Goal: Task Accomplishment & Management: Complete application form

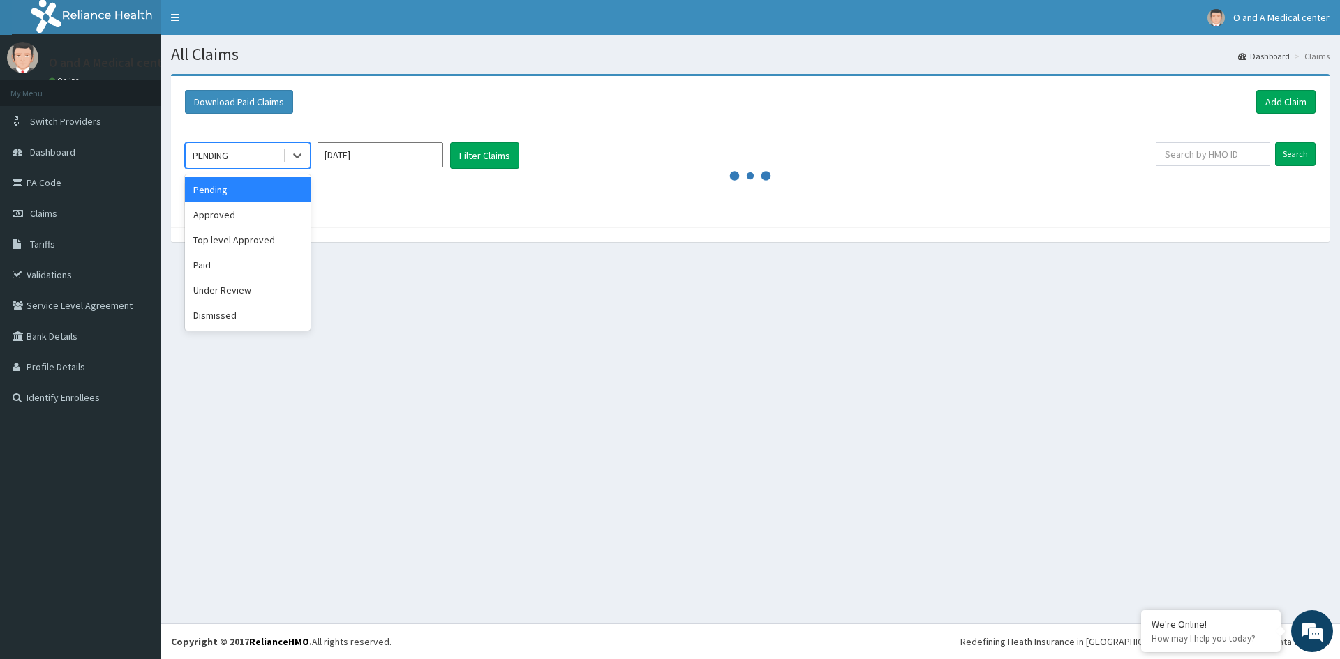
click at [585, 144] on div "option Pending focused, 1 of 6. 6 results available. Use Up and Down to choose …" at bounding box center [670, 155] width 971 height 27
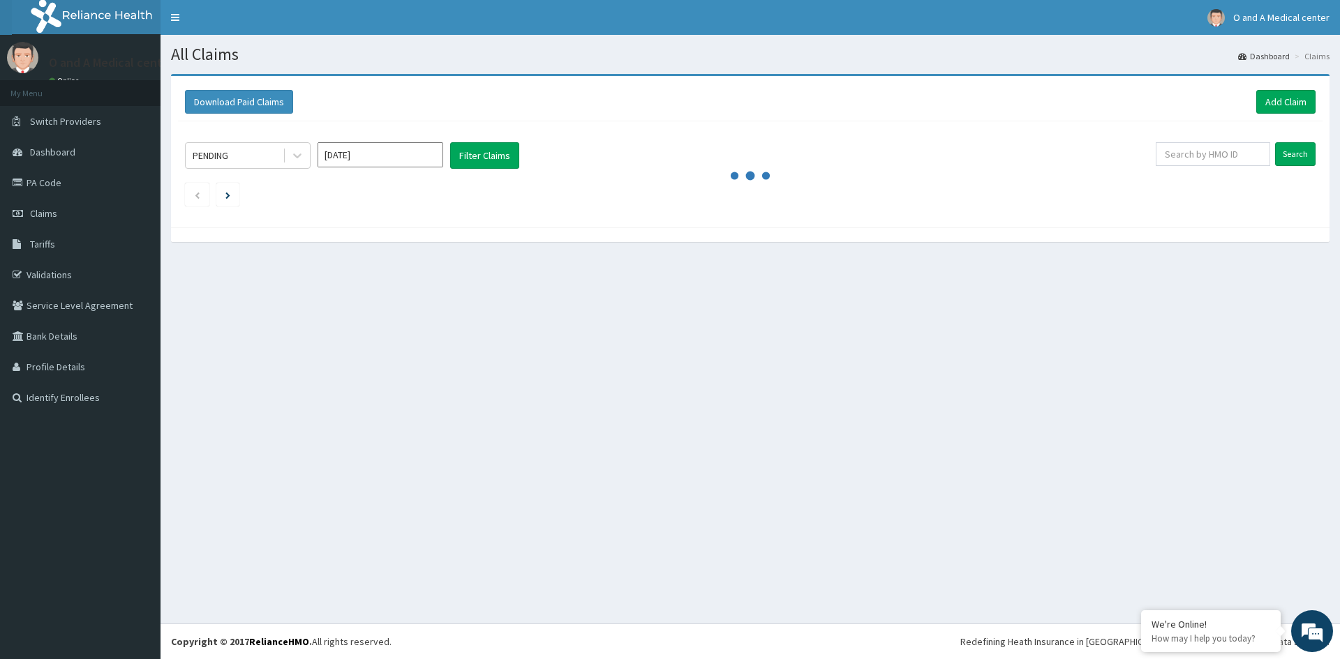
click at [47, 15] on img at bounding box center [99, 17] width 174 height 35
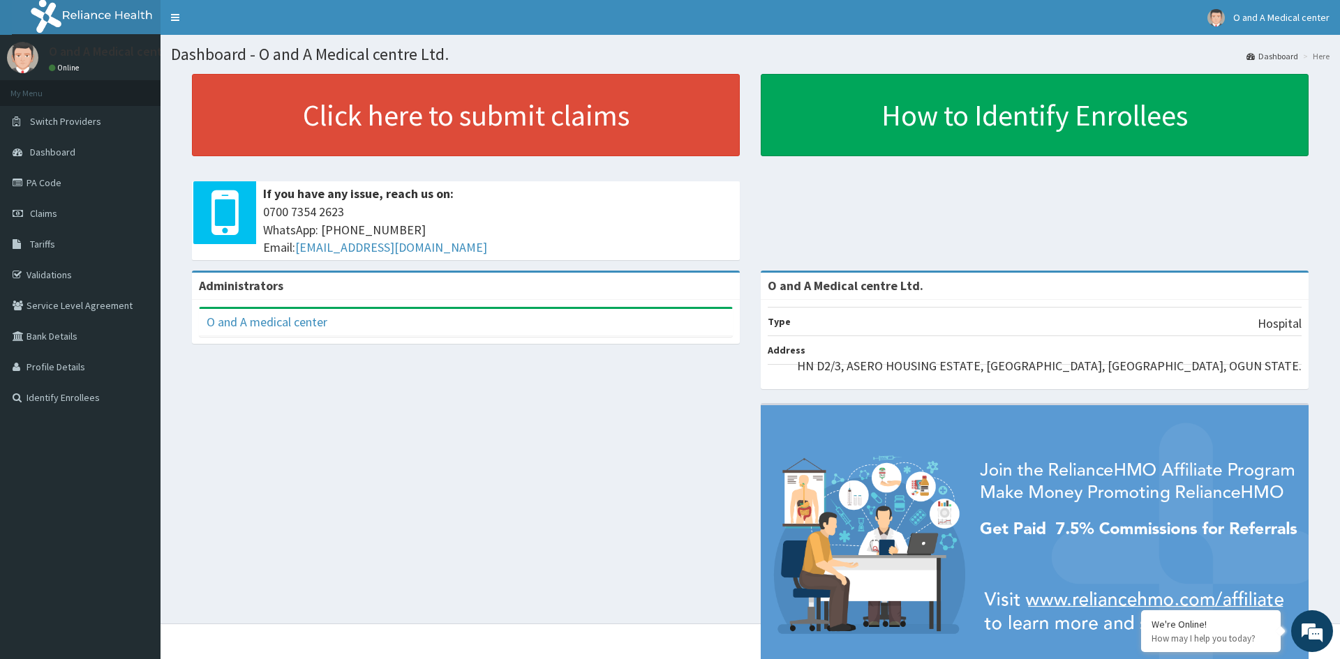
click at [604, 451] on div "Administrators O and A medical center Full Name O and A medical center Email Ad…" at bounding box center [750, 488] width 1158 height 435
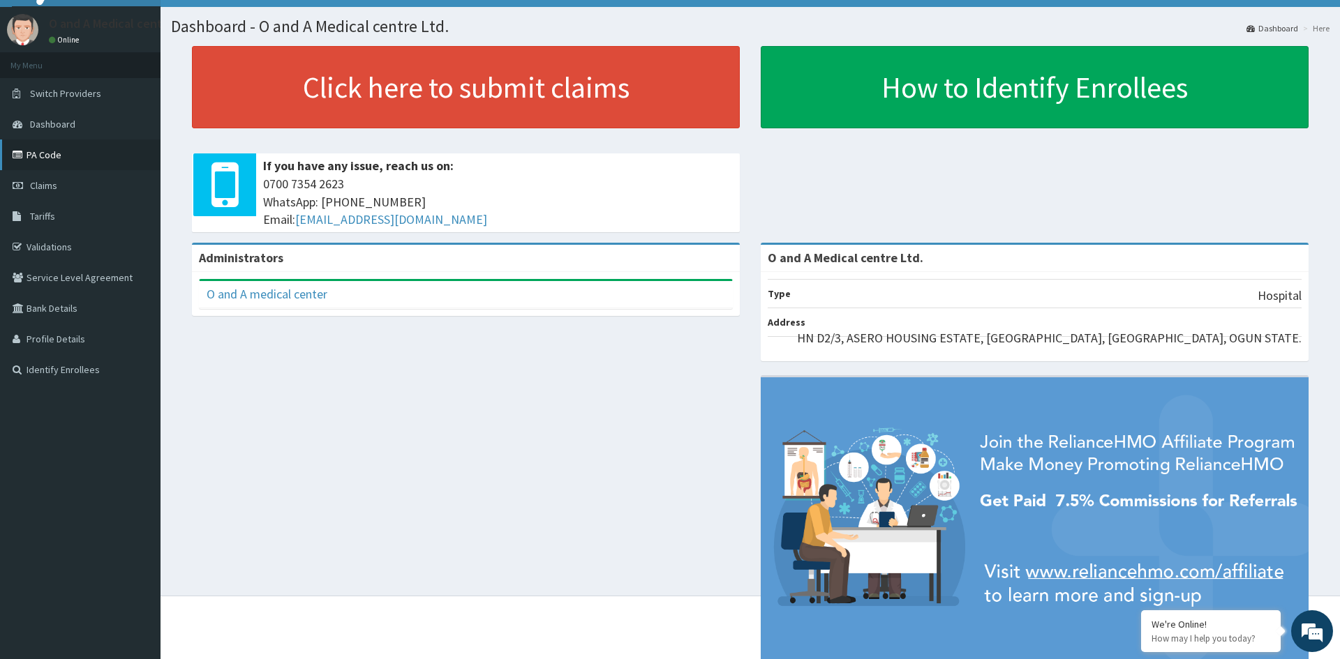
click at [62, 158] on link "PA Code" at bounding box center [80, 155] width 161 height 31
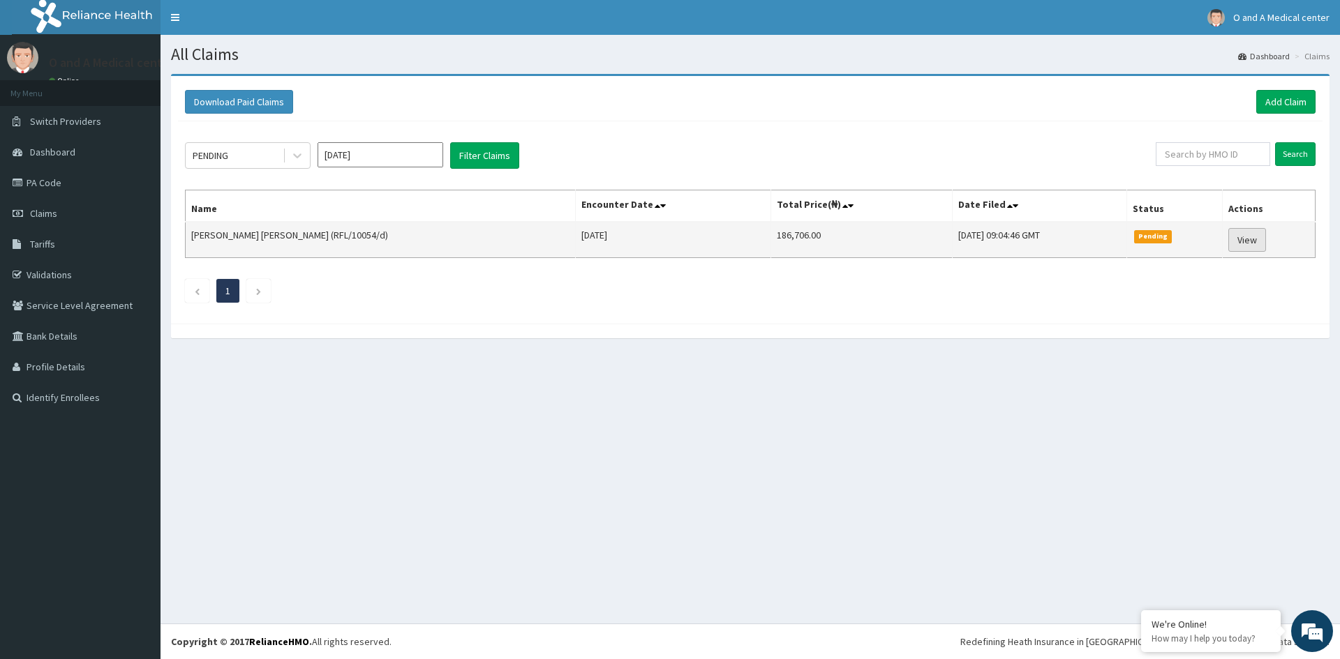
click at [1255, 239] on link "View" at bounding box center [1247, 240] width 38 height 24
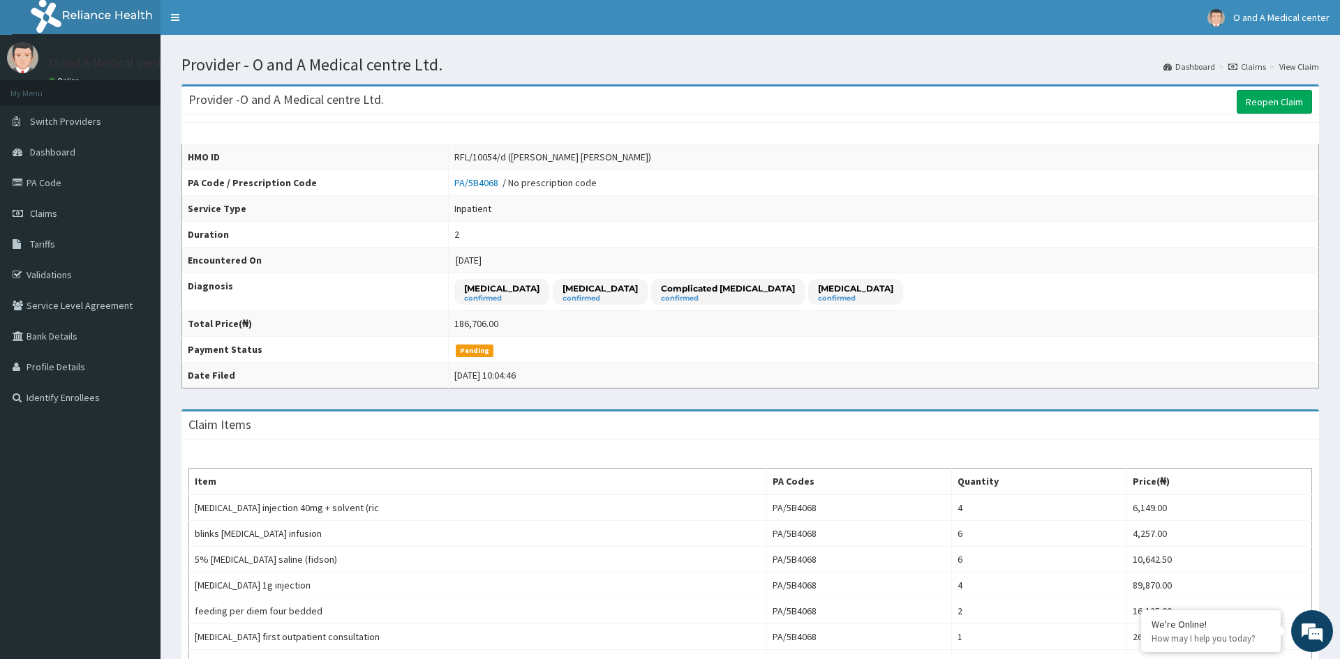
click at [798, 359] on td "Pending" at bounding box center [883, 350] width 870 height 26
click at [61, 179] on link "PA Code" at bounding box center [80, 182] width 161 height 31
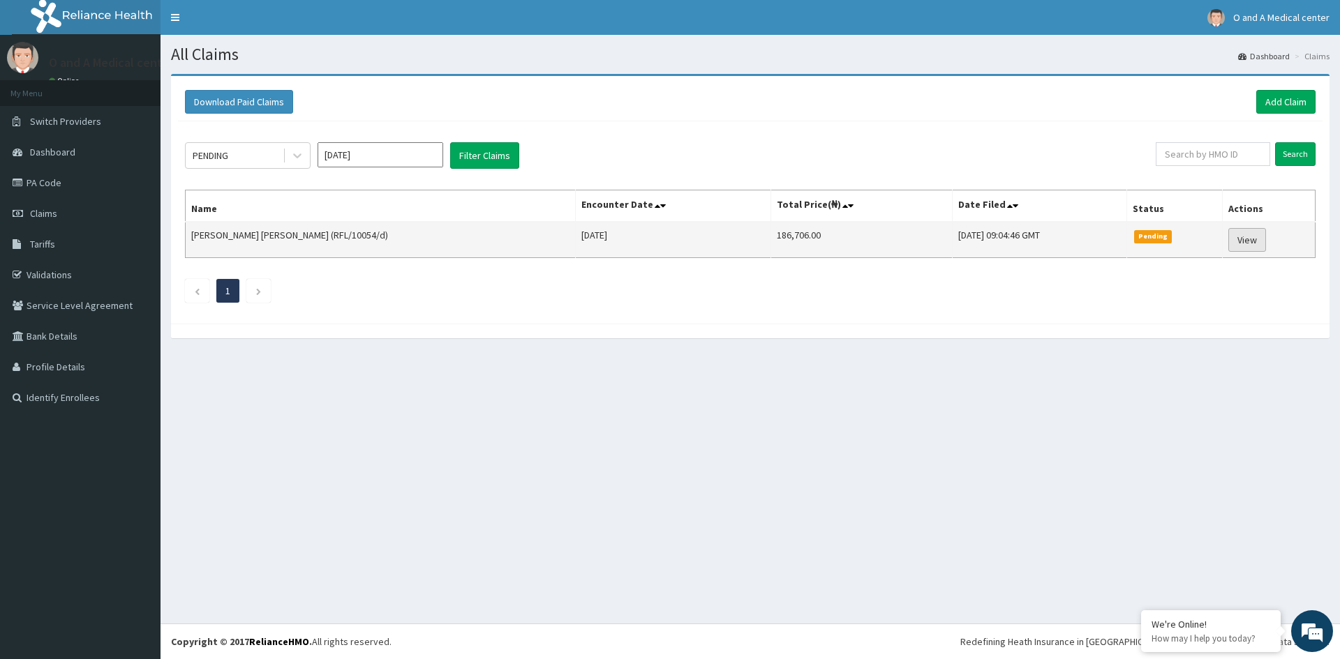
click at [1241, 239] on link "View" at bounding box center [1247, 240] width 38 height 24
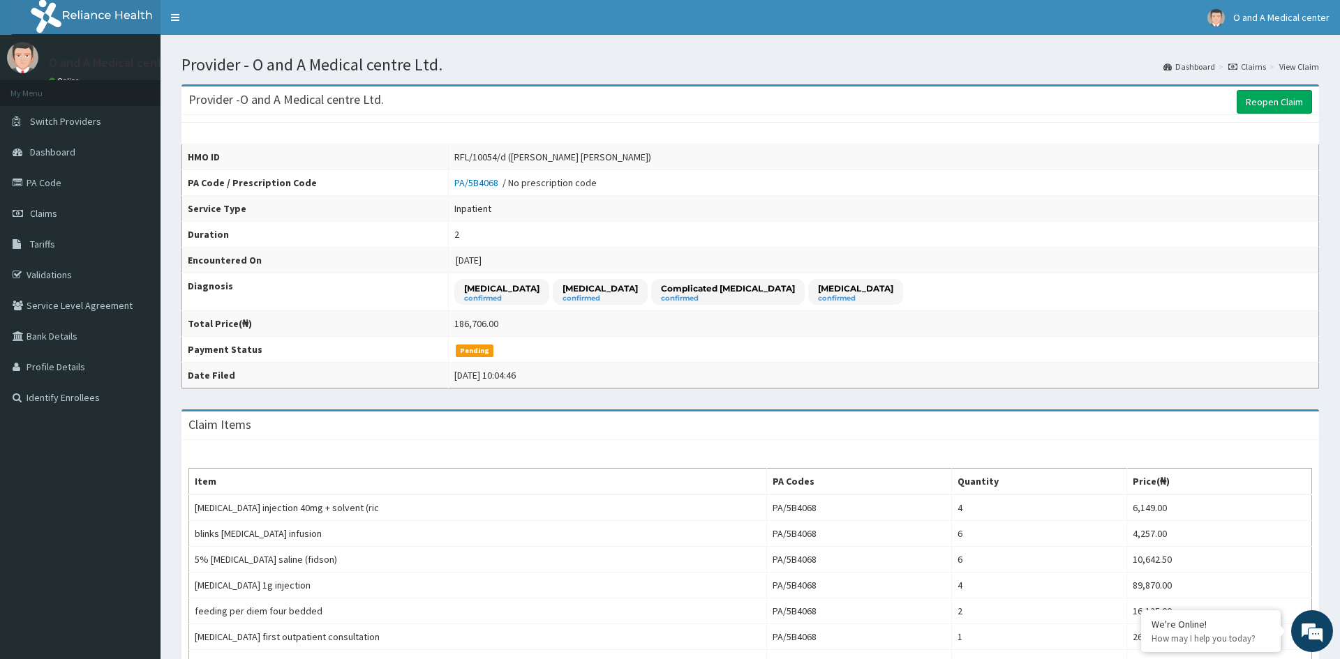
click at [847, 352] on td "Pending" at bounding box center [883, 350] width 870 height 26
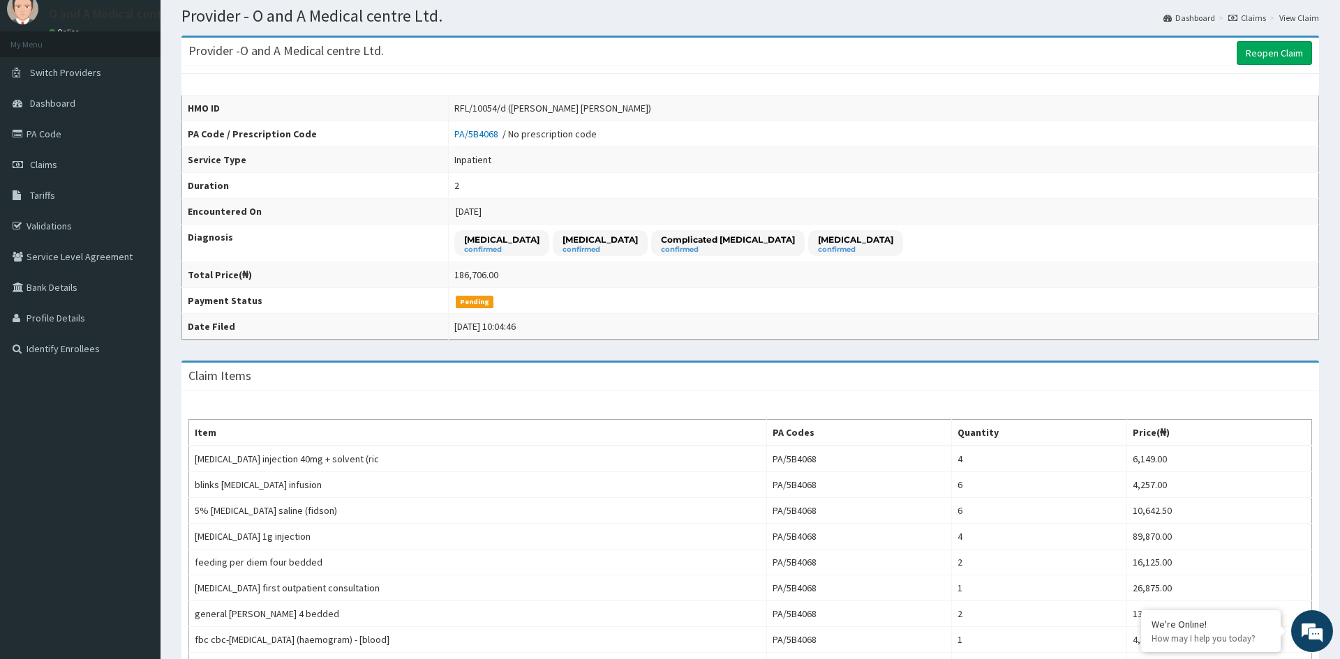
scroll to position [28, 0]
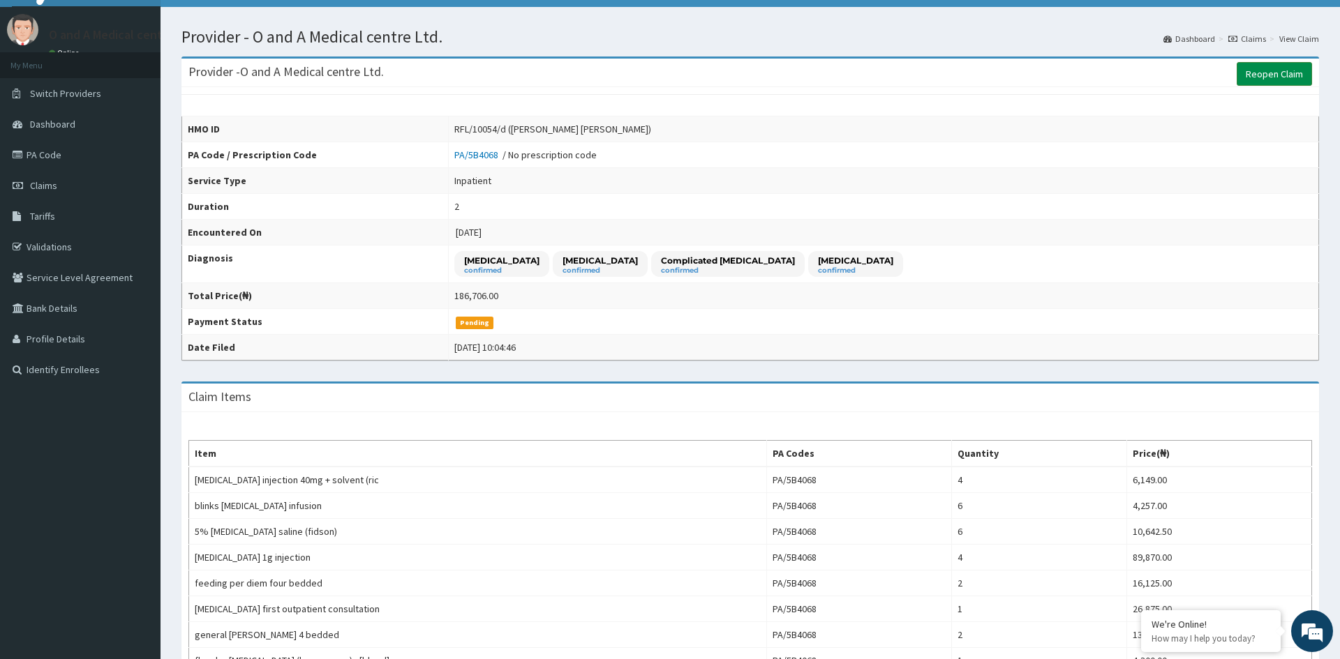
click at [1267, 80] on link "Reopen Claim" at bounding box center [1274, 74] width 75 height 24
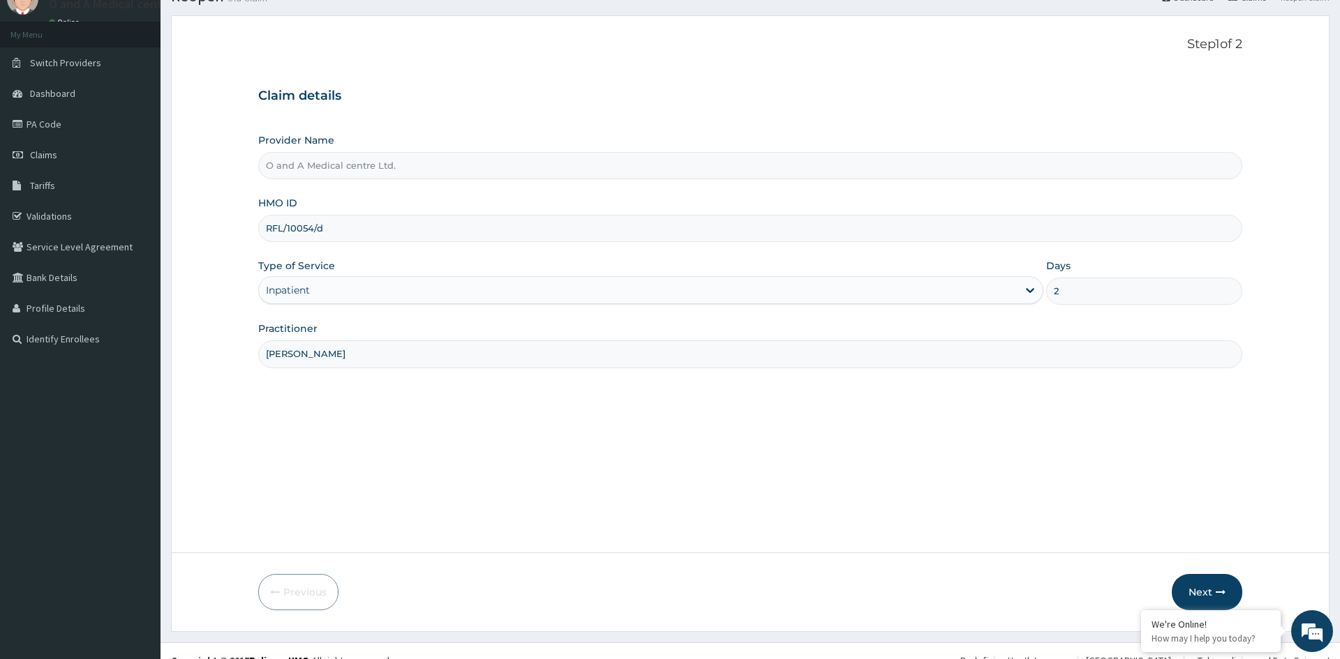
scroll to position [77, 0]
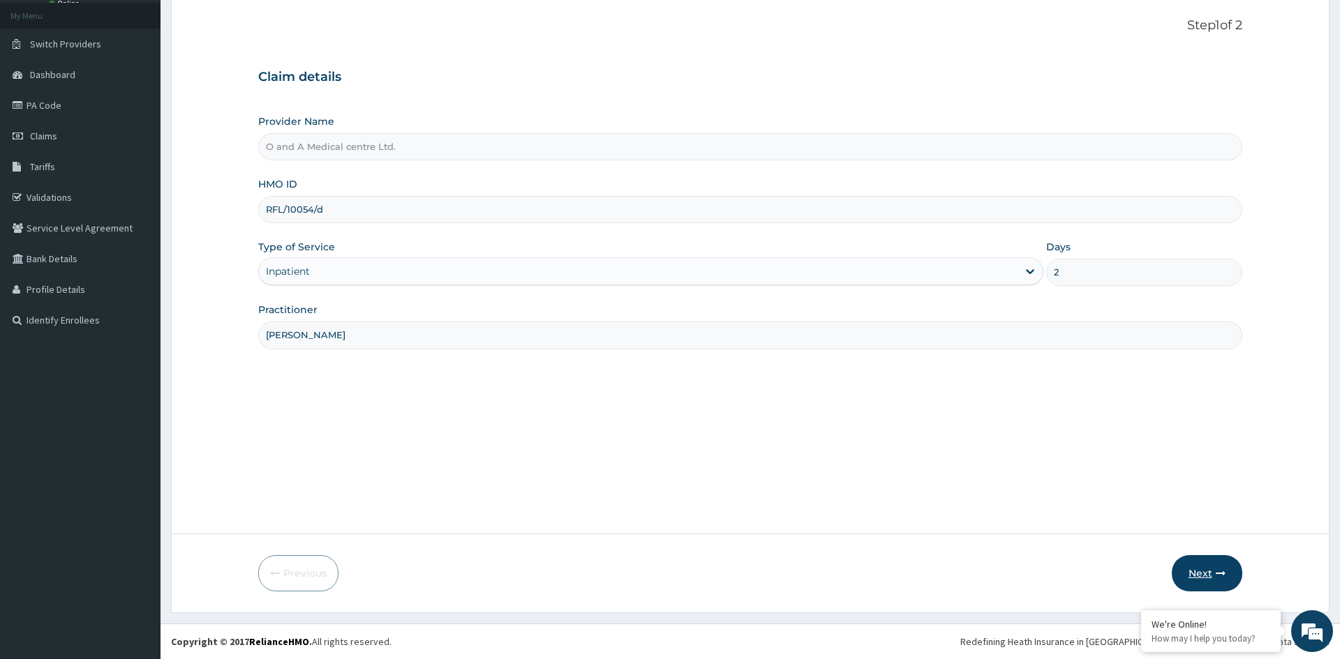
click at [1202, 568] on button "Next" at bounding box center [1207, 573] width 70 height 36
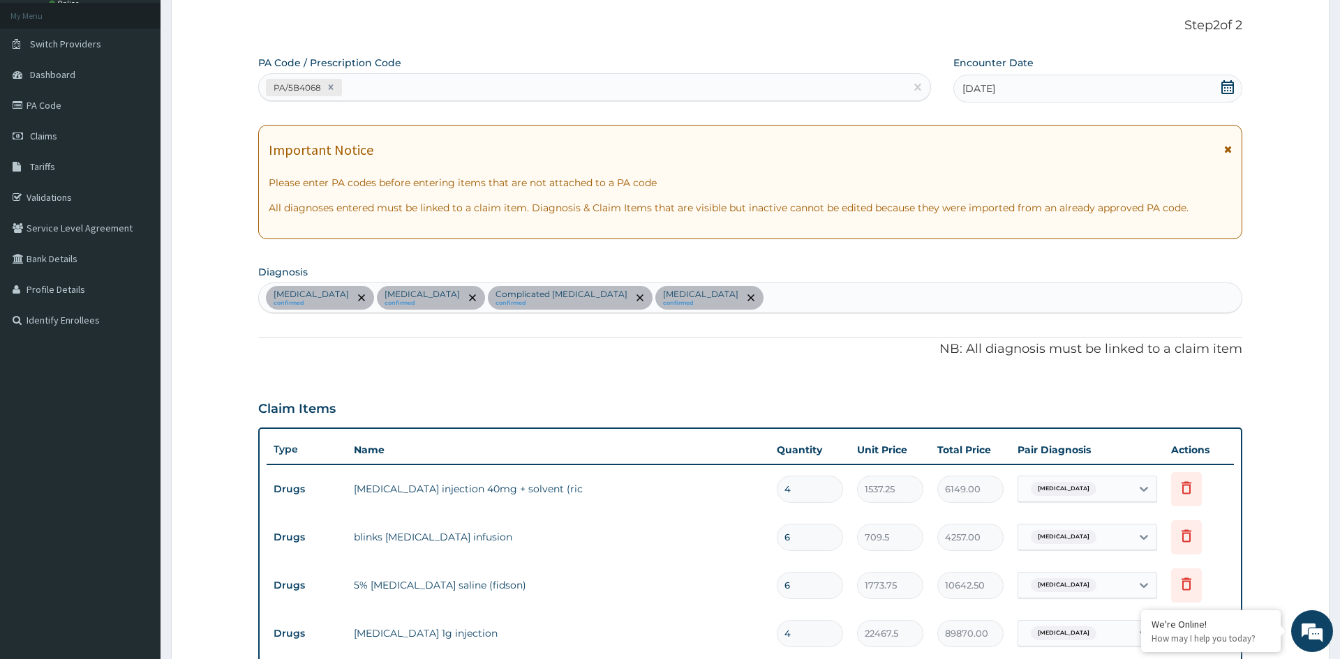
click at [754, 363] on div "PA Code / Prescription Code PA/5B4068 Encounter Date 14-08-2025 Important Notic…" at bounding box center [749, 557] width 983 height 1002
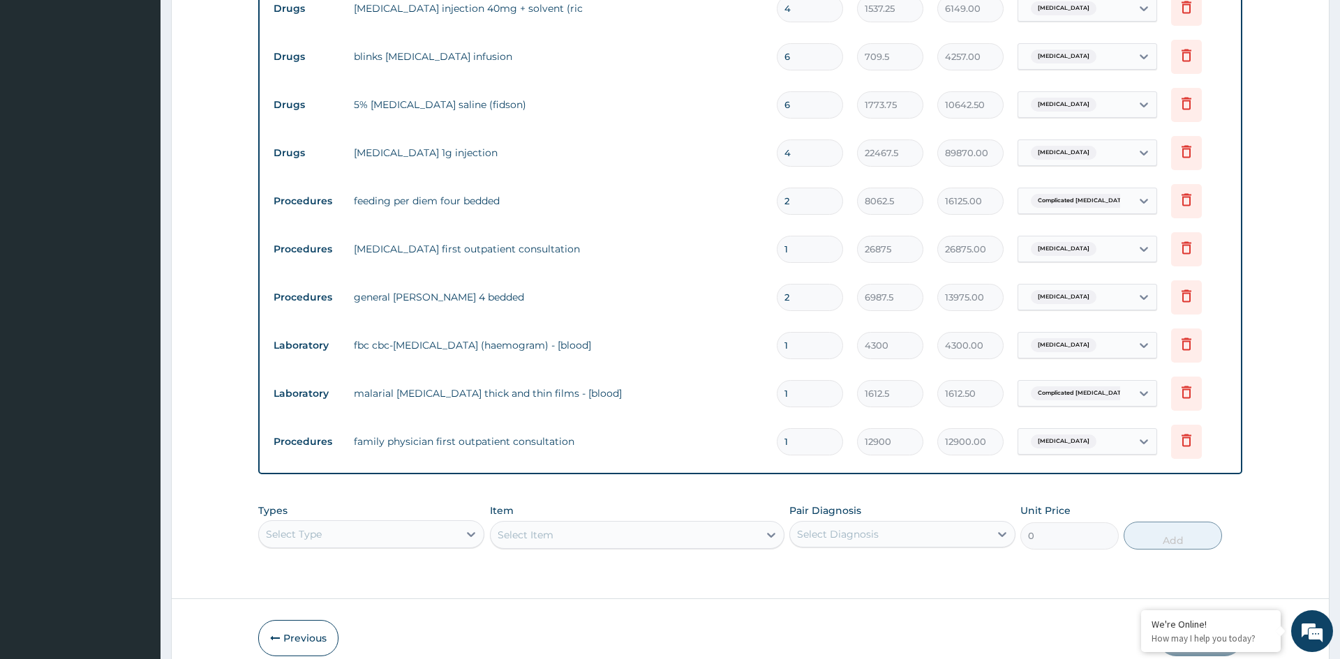
scroll to position [580, 0]
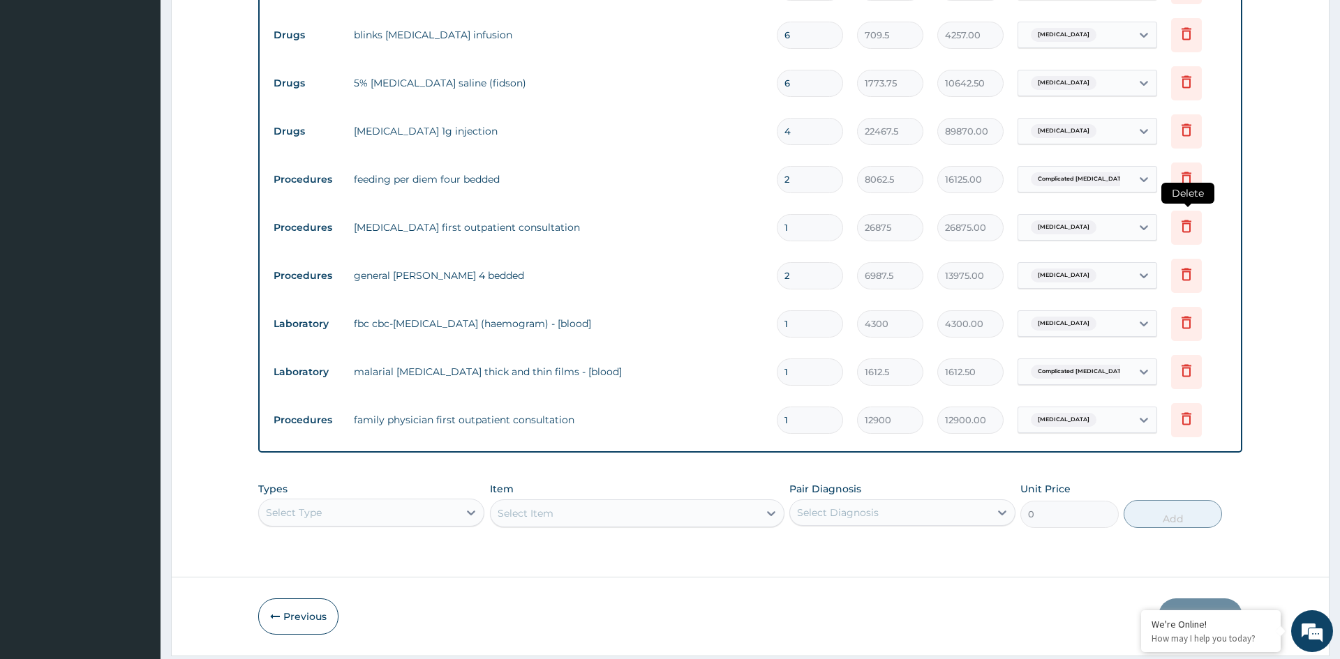
click at [1188, 228] on icon at bounding box center [1186, 226] width 10 height 13
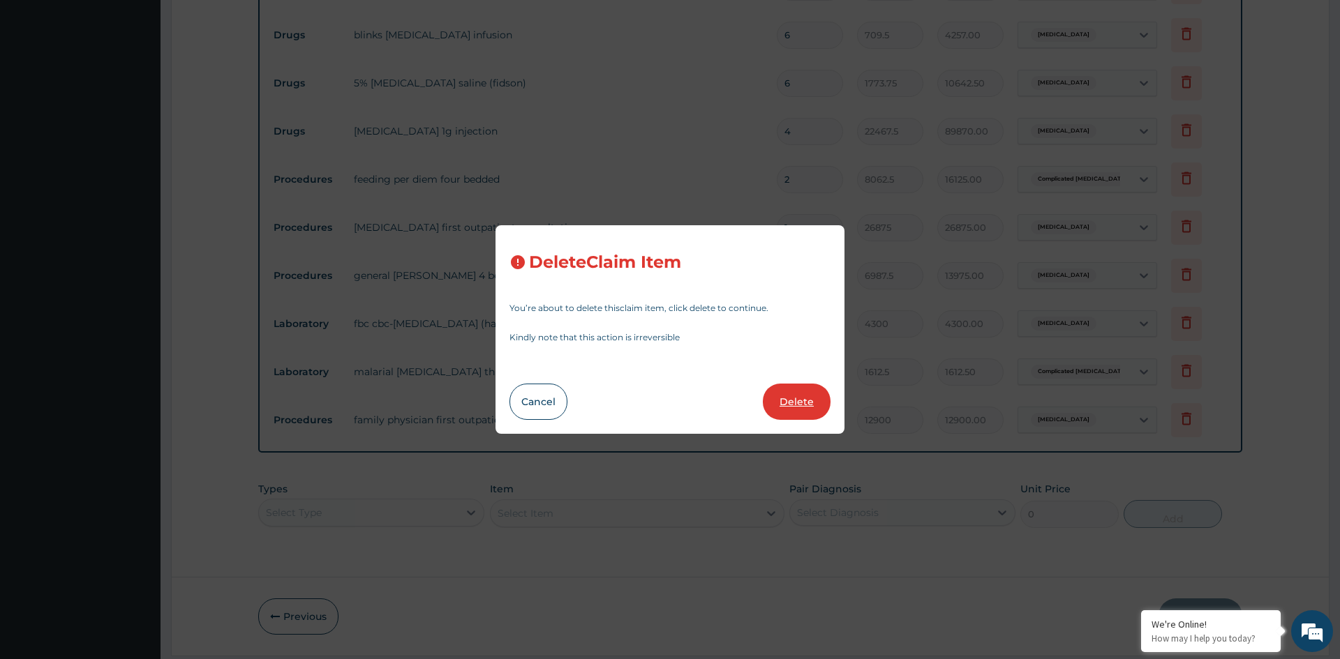
click at [798, 402] on button "Delete" at bounding box center [797, 402] width 68 height 36
type input "2"
type input "6987.5"
type input "13975.00"
type input "1"
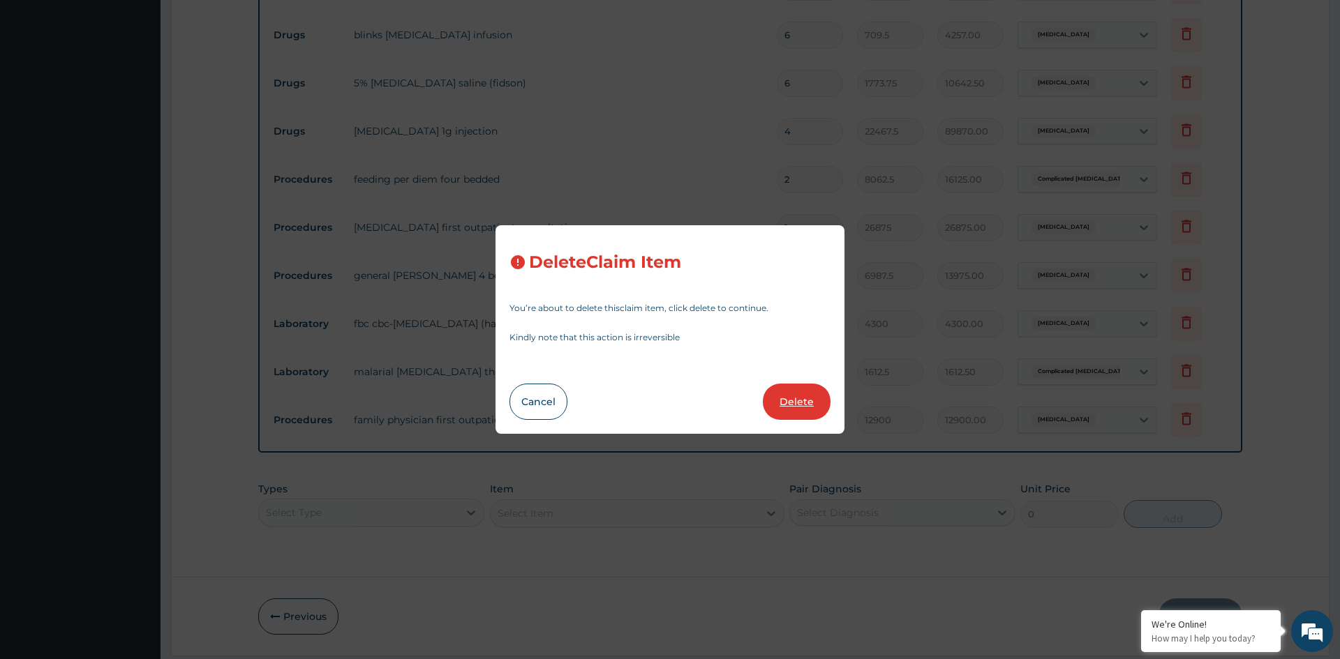
type input "4300"
type input "4300.00"
type input "1612.5"
type input "1612.50"
type input "12900"
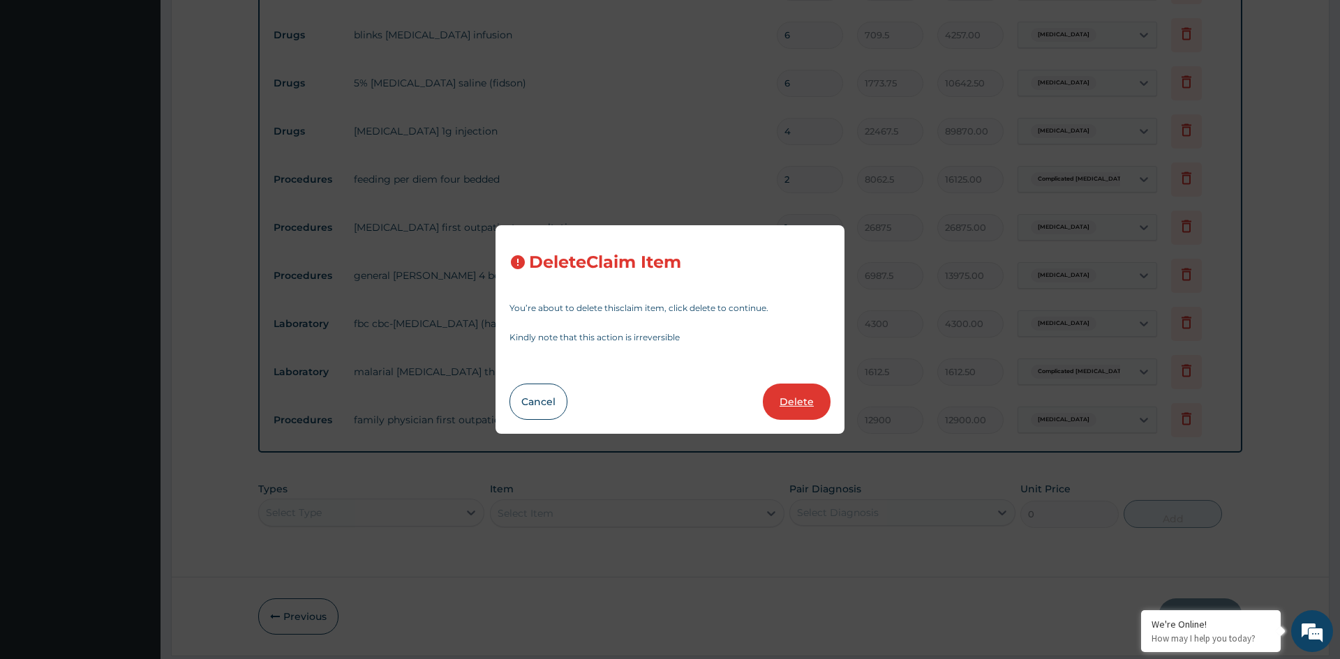
type input "12900.00"
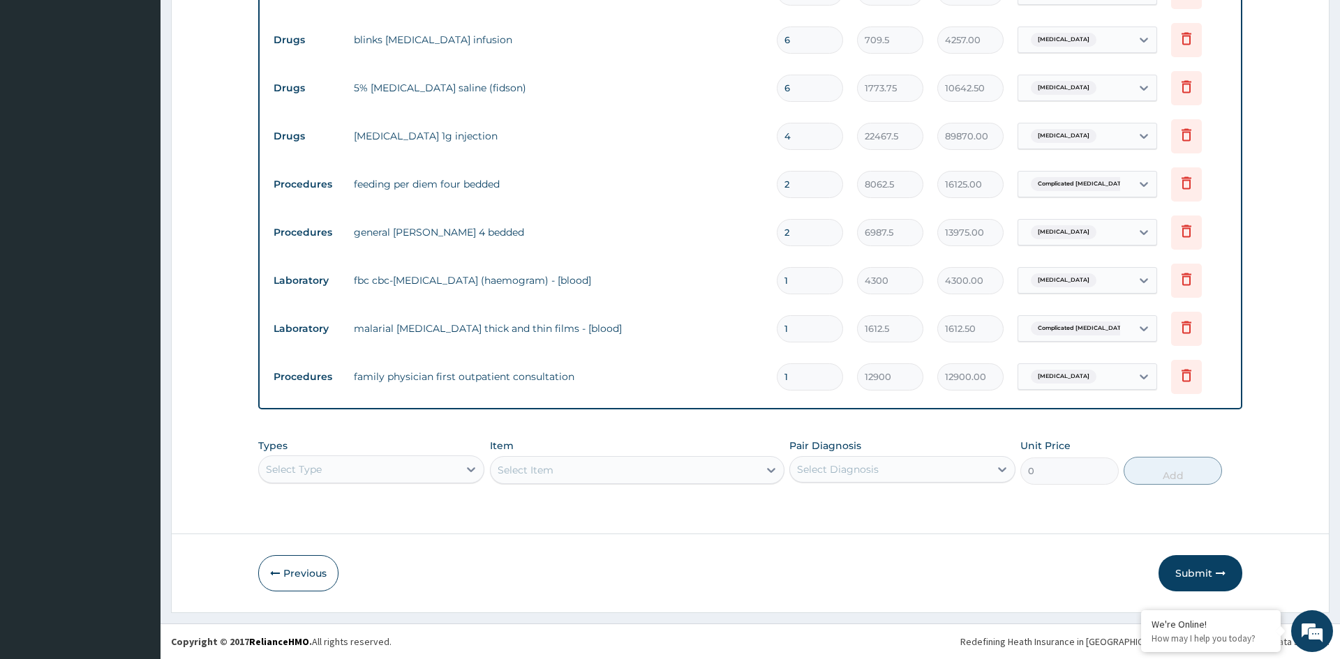
scroll to position [575, 0]
click at [180, 226] on form "Step 2 of 2 PA Code / Prescription Code PA/5B4068 Encounter Date 14-08-2025 Imp…" at bounding box center [750, 56] width 1158 height 1114
click at [1179, 562] on button "Submit" at bounding box center [1200, 573] width 84 height 36
click at [1183, 568] on button "Submit" at bounding box center [1200, 573] width 84 height 36
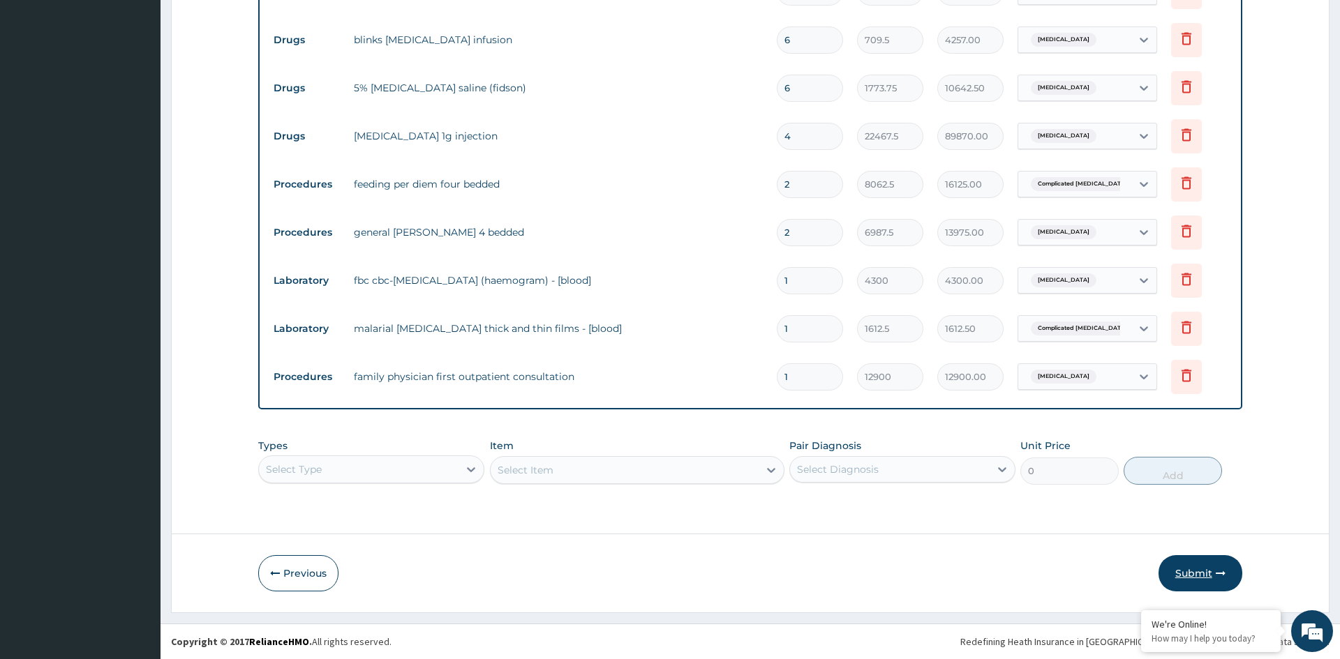
click at [1183, 568] on button "Submit" at bounding box center [1200, 573] width 84 height 36
click at [1221, 576] on icon "button" at bounding box center [1221, 574] width 10 height 10
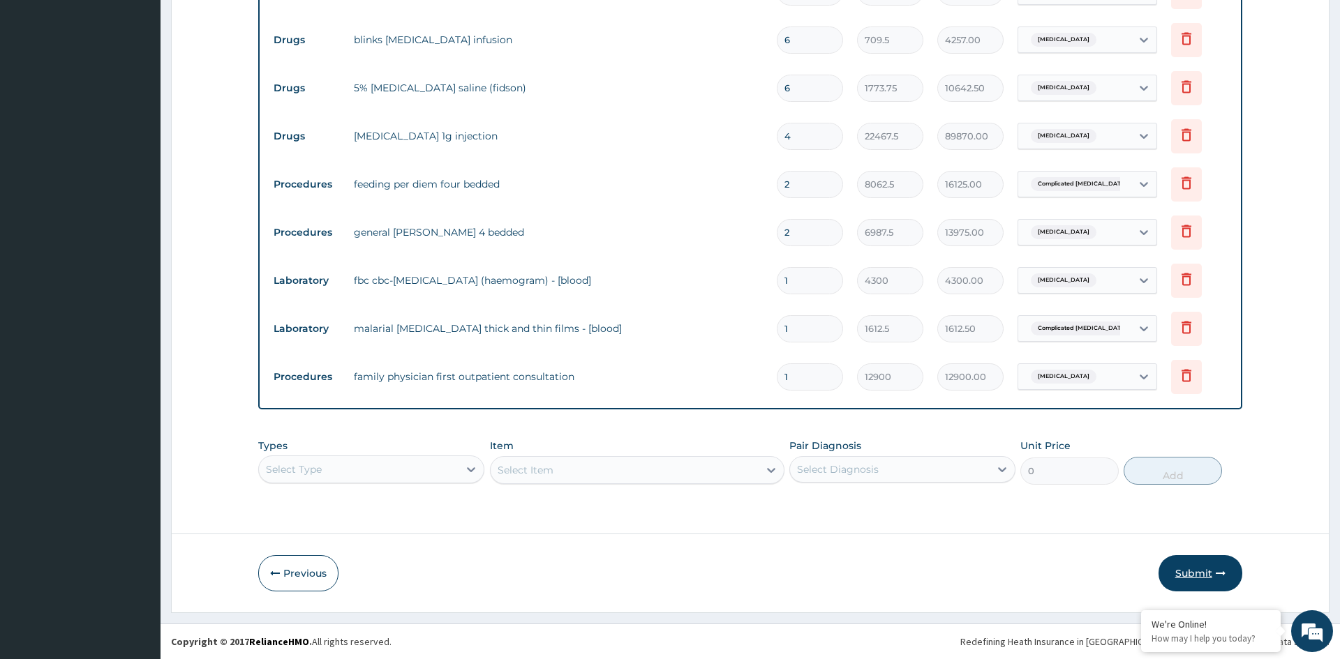
click at [1221, 576] on icon "button" at bounding box center [1221, 574] width 10 height 10
click at [1186, 577] on button "Submit" at bounding box center [1200, 573] width 84 height 36
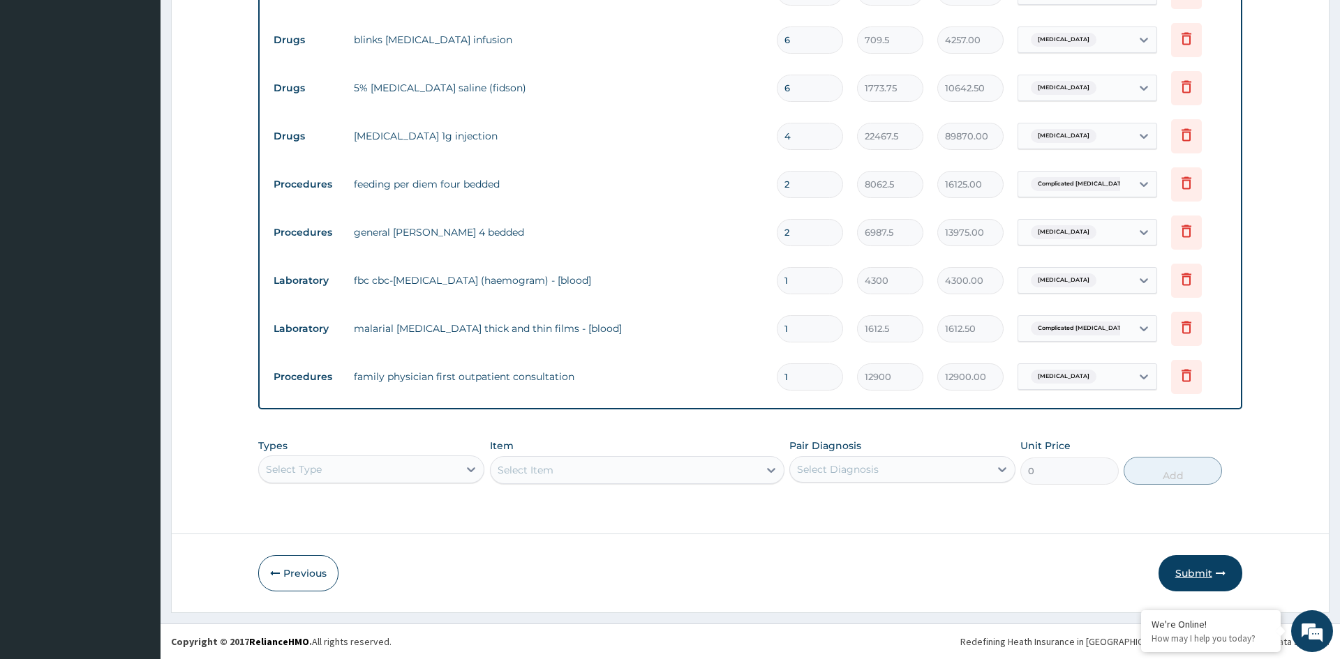
click at [1186, 577] on button "Submit" at bounding box center [1200, 573] width 84 height 36
click at [175, 138] on form "Step 2 of 2 PA Code / Prescription Code PA/5B4068 Encounter Date 14-08-2025 Imp…" at bounding box center [750, 56] width 1158 height 1114
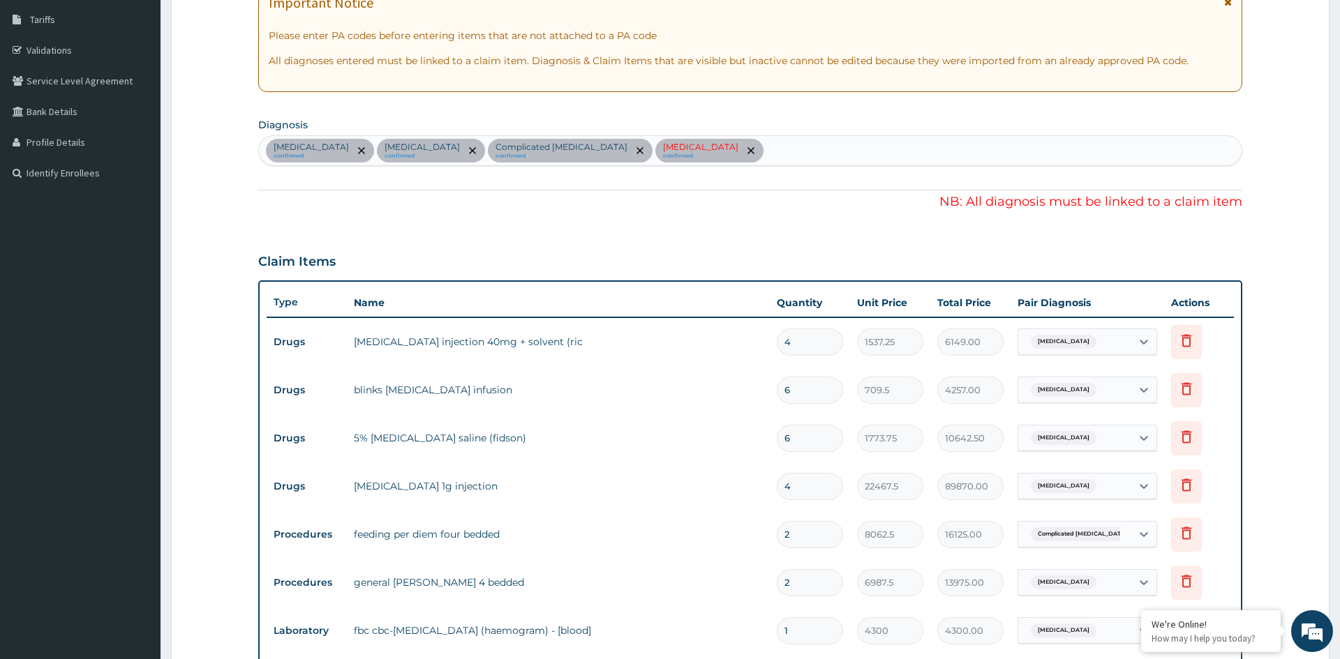
scroll to position [223, 0]
click at [747, 149] on icon "remove selection option" at bounding box center [750, 152] width 7 height 7
click at [747, 152] on icon "remove selection option" at bounding box center [750, 152] width 7 height 7
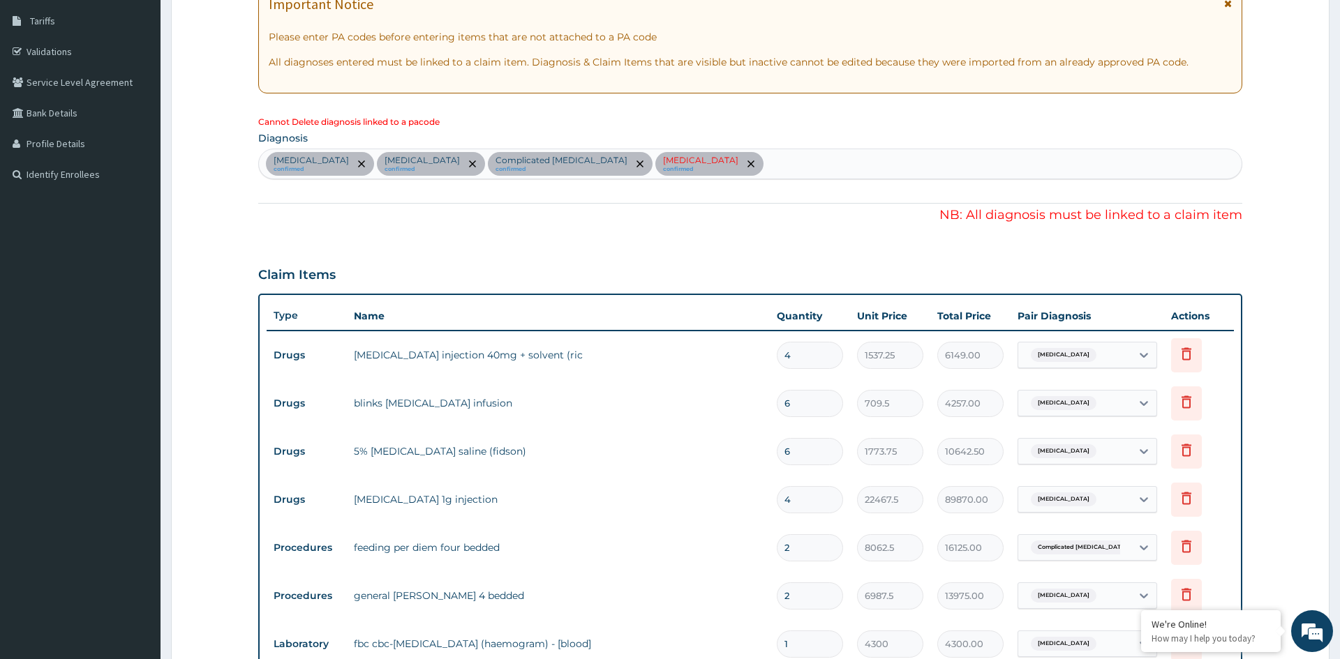
click at [747, 161] on icon "remove selection option" at bounding box center [750, 164] width 7 height 7
click at [658, 254] on div "Claim Items" at bounding box center [749, 272] width 983 height 36
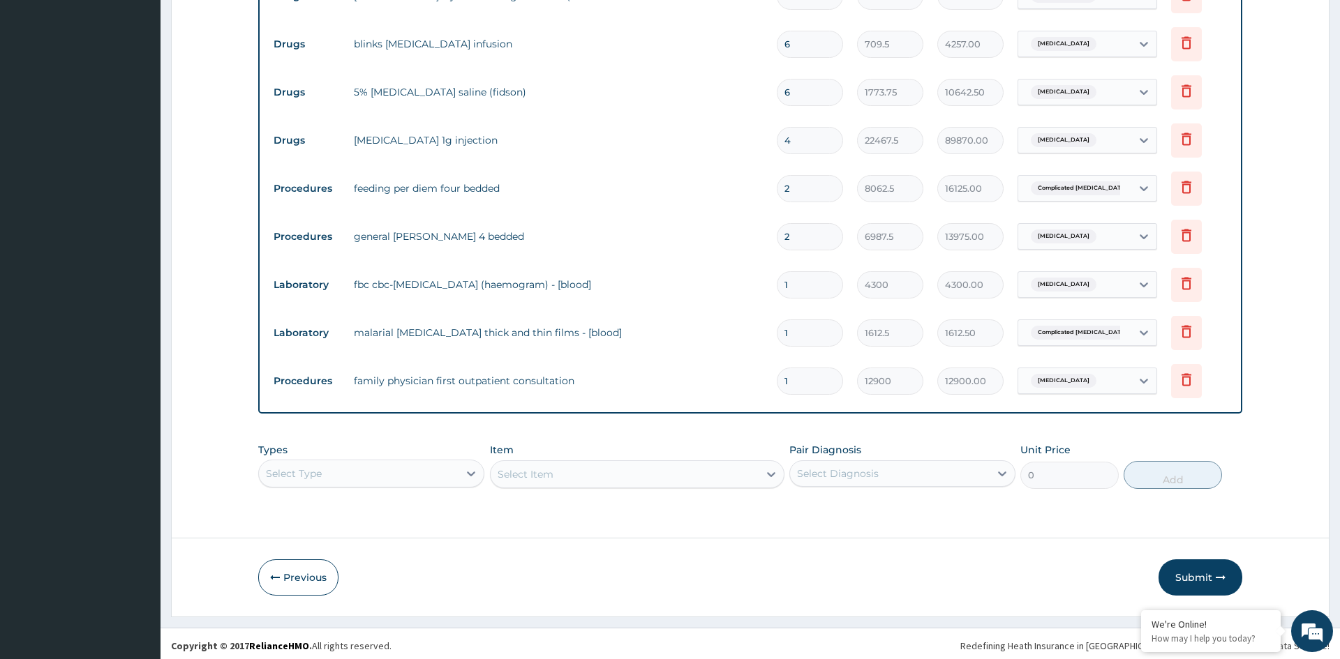
scroll to position [575, 0]
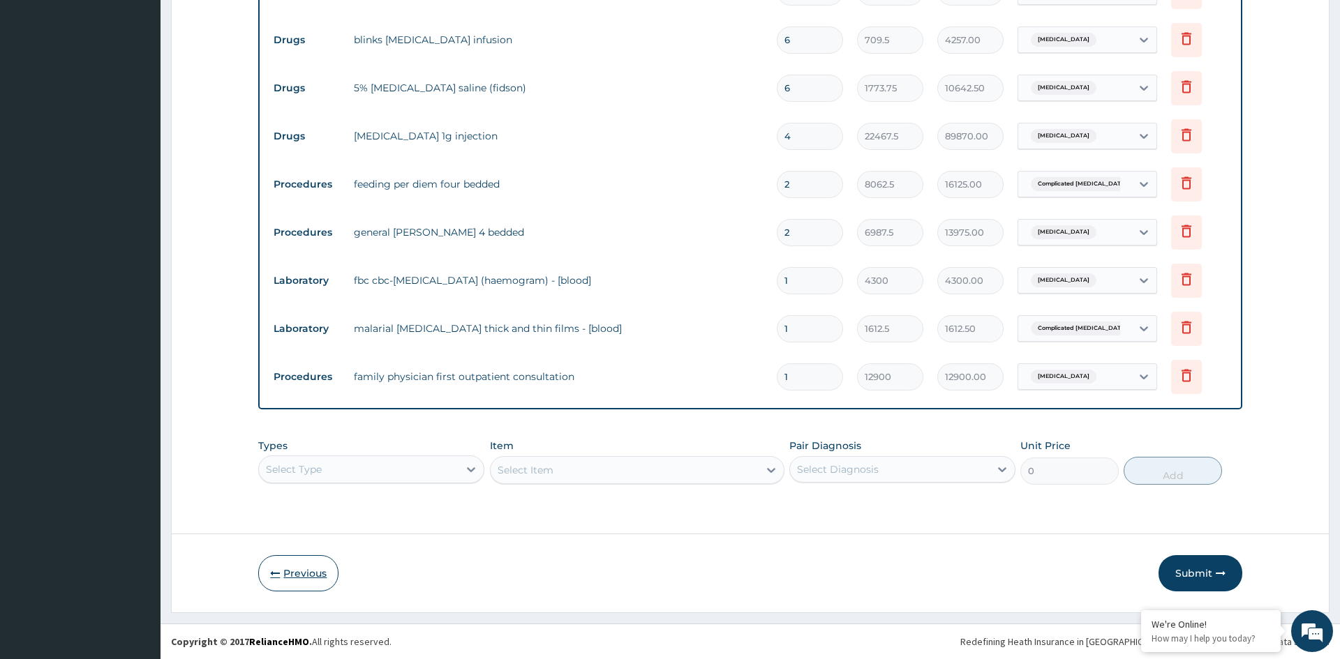
click at [313, 586] on button "Previous" at bounding box center [298, 573] width 80 height 36
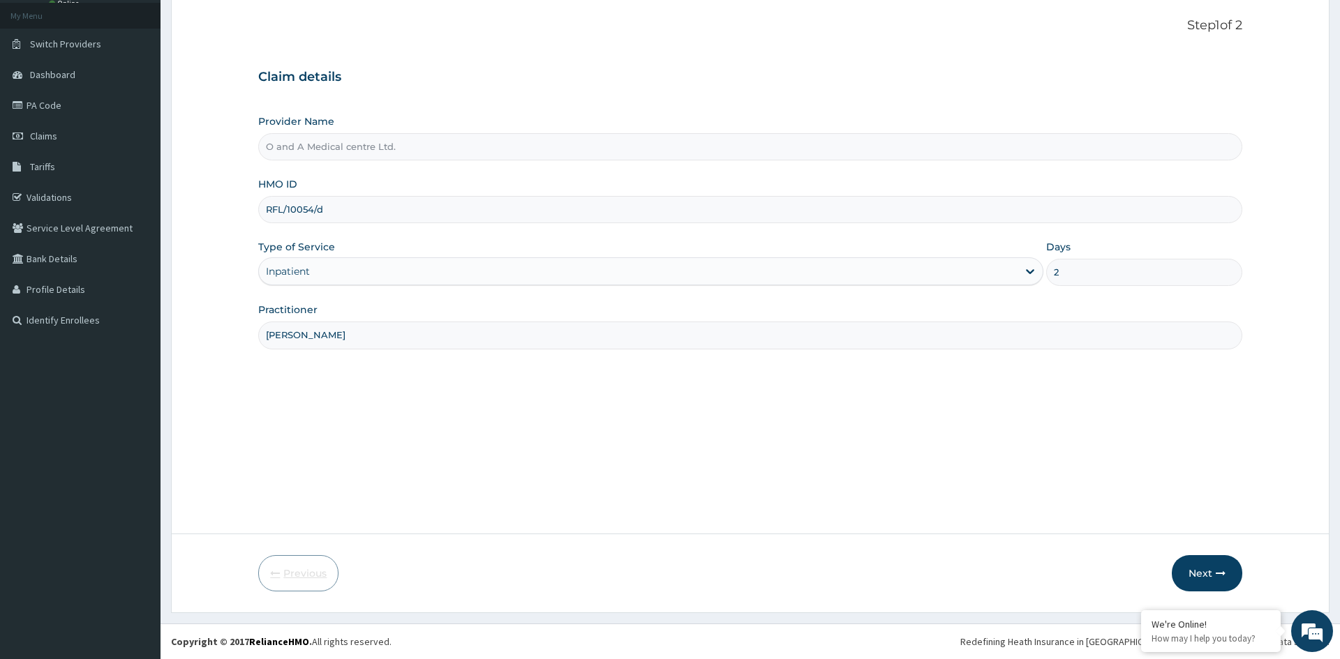
scroll to position [77, 0]
click at [1207, 572] on button "Next" at bounding box center [1207, 573] width 70 height 36
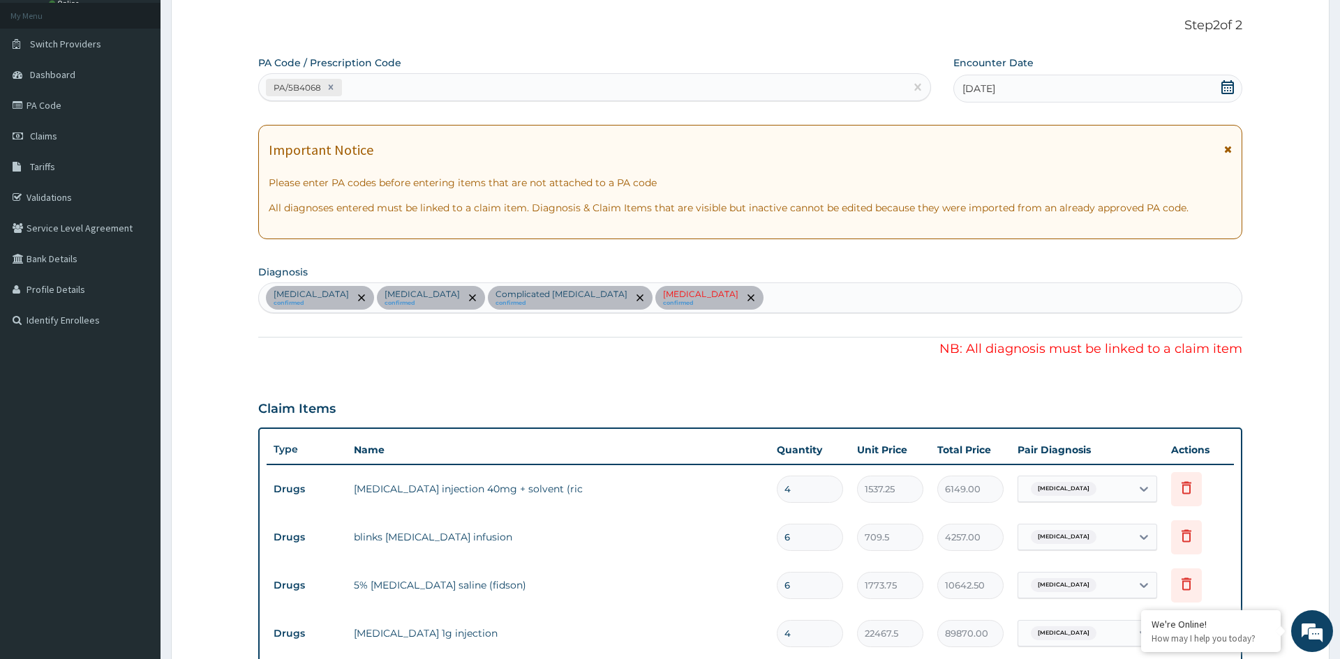
click at [1269, 387] on form "Step 2 of 2 PA Code / Prescription Code PA/5B4068 Encounter Date 14-08-2025 Imp…" at bounding box center [750, 554] width 1158 height 1114
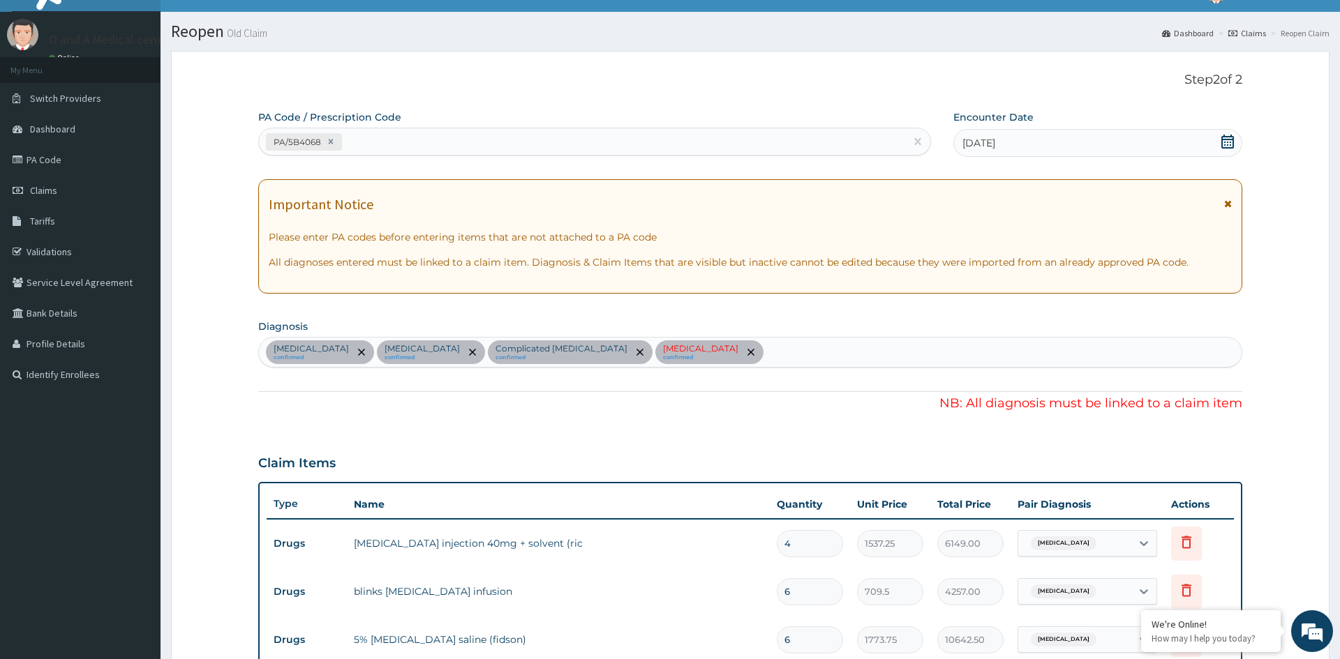
scroll to position [22, 0]
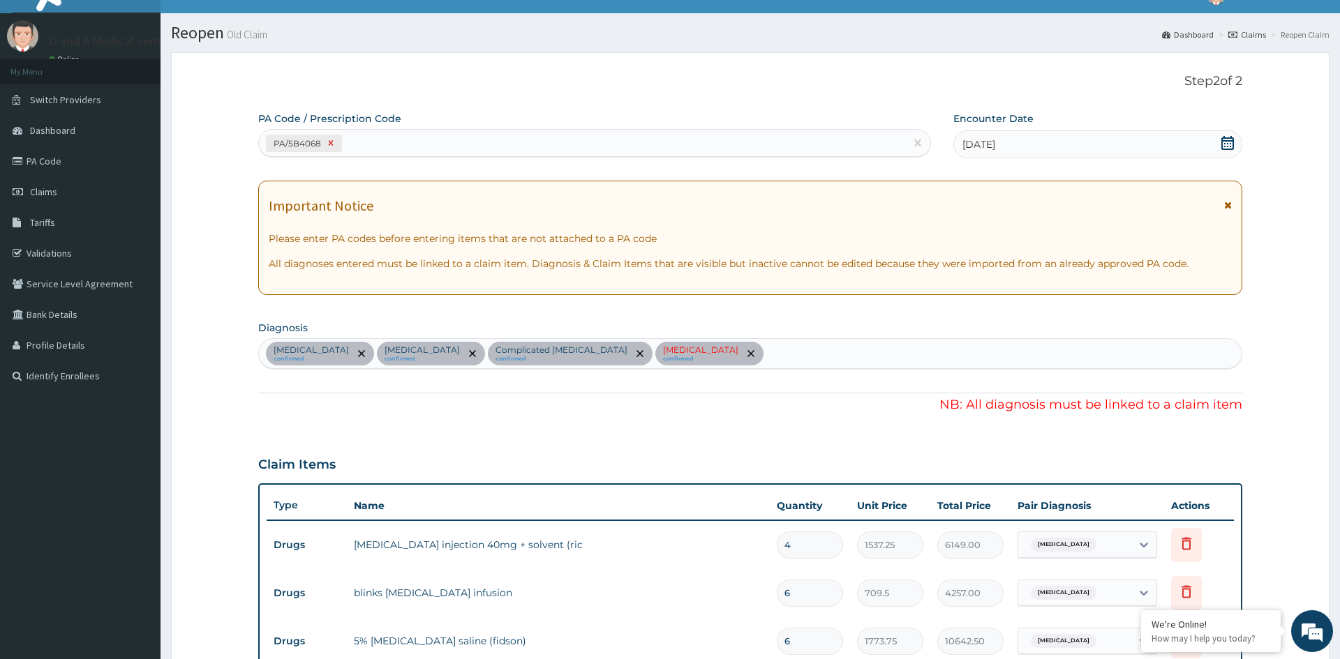
click at [329, 142] on icon at bounding box center [331, 143] width 5 height 5
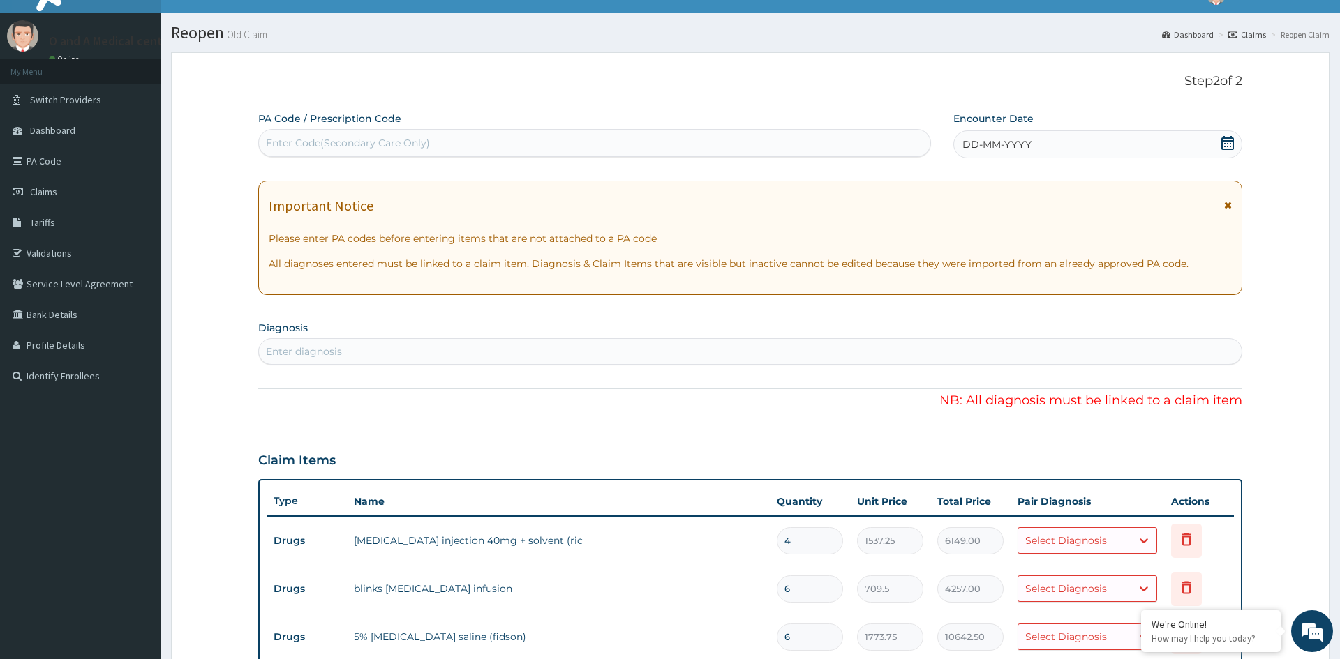
scroll to position [571, 0]
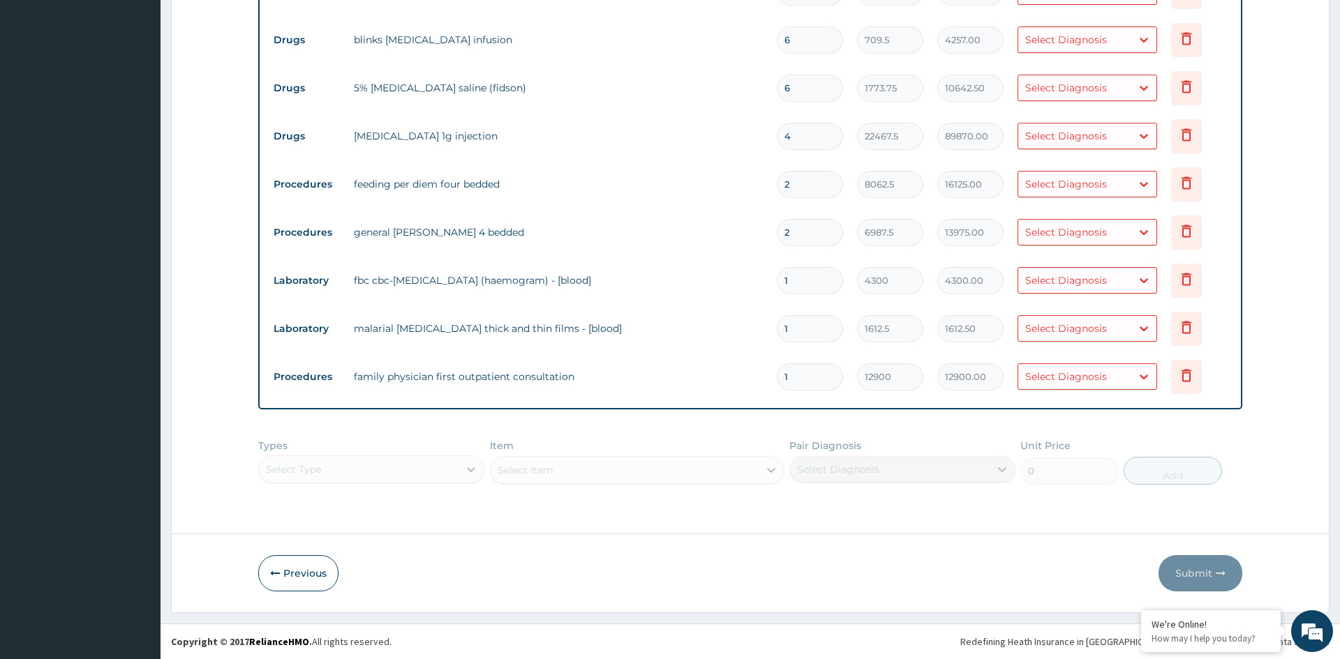
click at [238, 179] on form "Step 2 of 2 PA Code / Prescription Code Enter Code(Secondary Care Only) Encount…" at bounding box center [750, 58] width 1158 height 1110
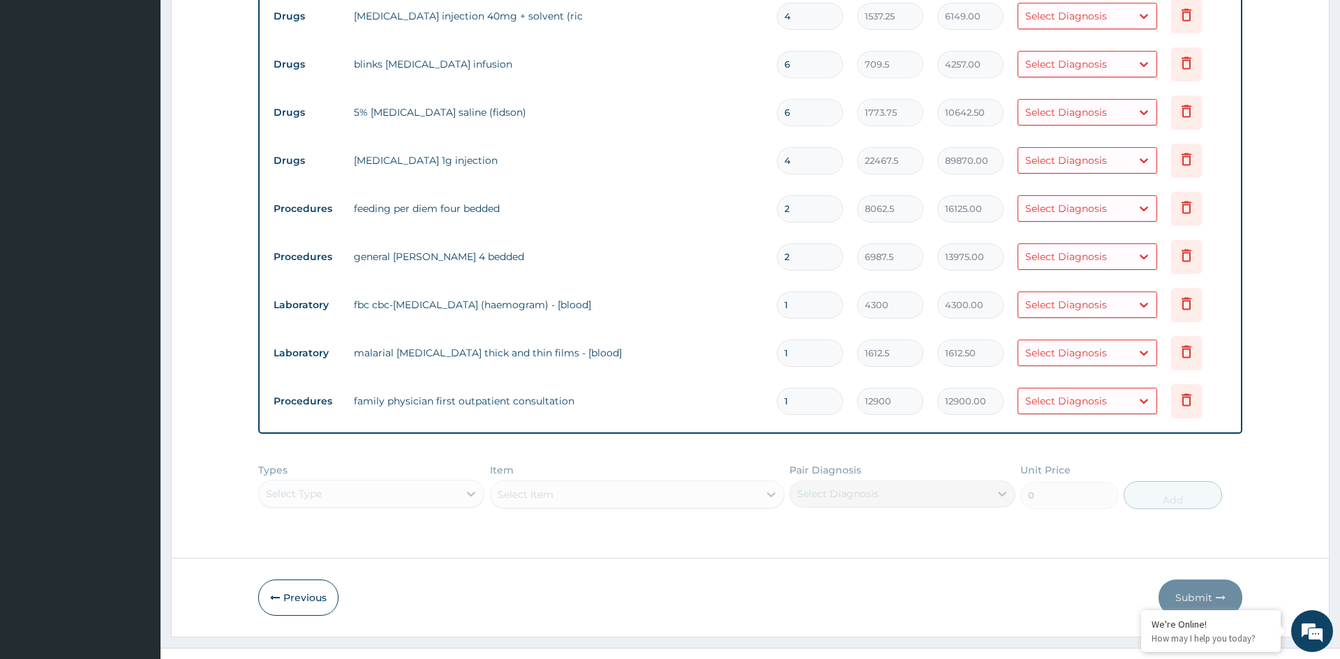
scroll to position [558, 0]
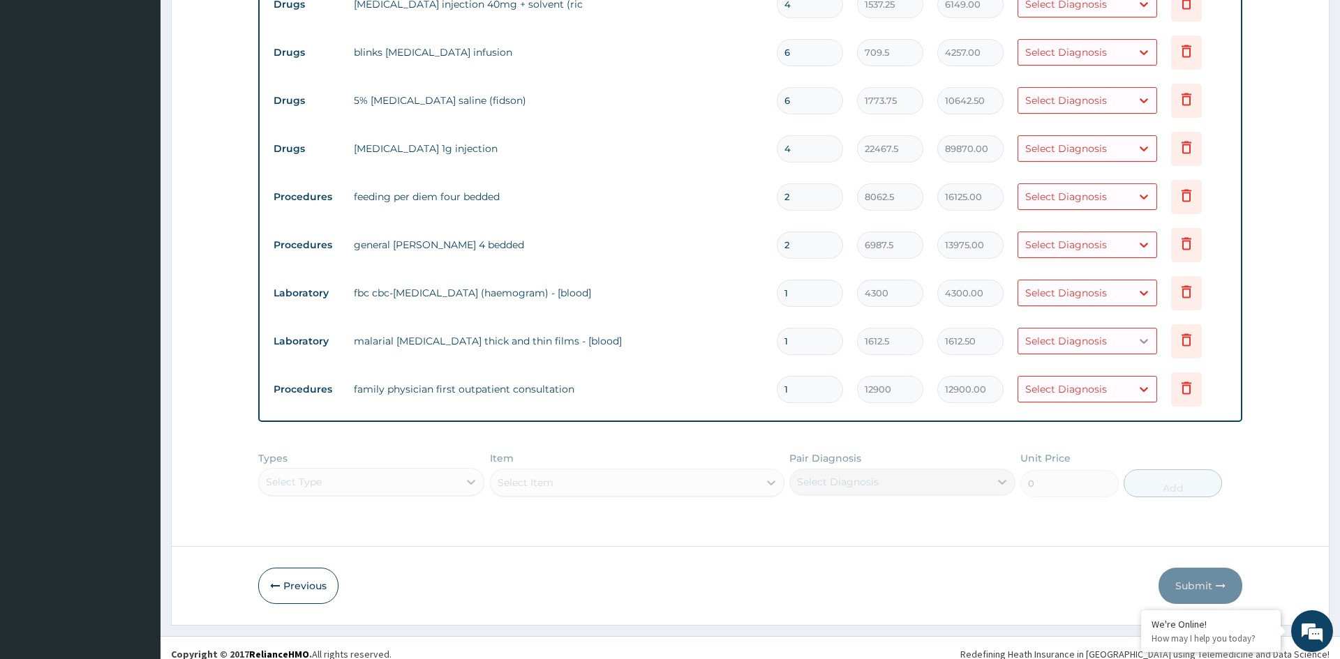
click at [1144, 348] on icon at bounding box center [1144, 341] width 14 height 14
click at [1144, 395] on icon at bounding box center [1144, 389] width 14 height 14
click at [1142, 349] on div at bounding box center [1143, 341] width 25 height 25
click at [190, 267] on form "Step 2 of 2 PA Code / Prescription Code Enter Code(Secondary Care Only) Encount…" at bounding box center [750, 71] width 1158 height 1110
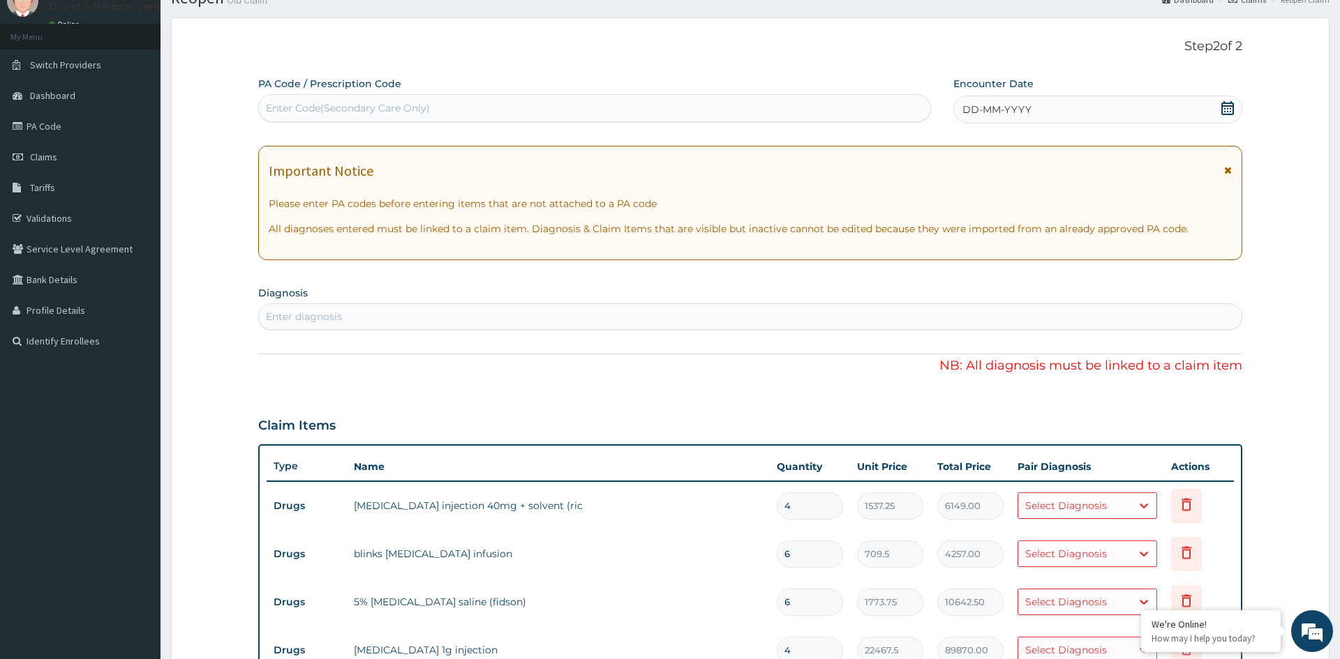
scroll to position [0, 0]
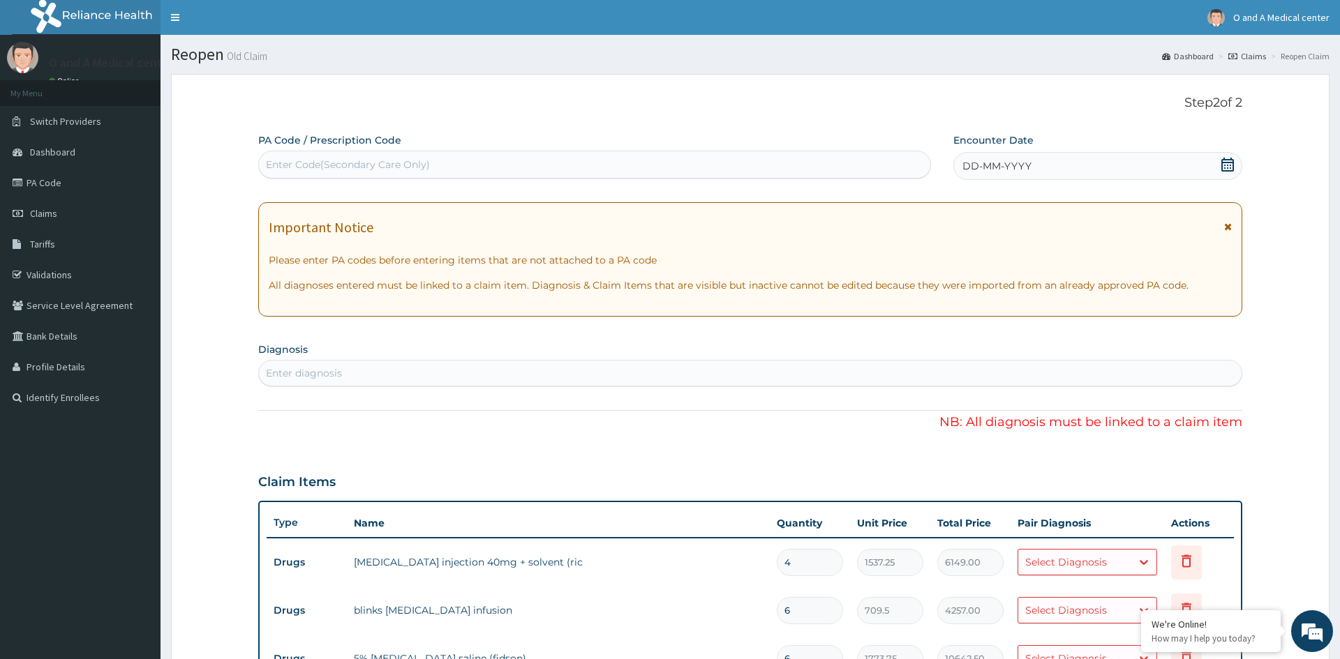
click at [1227, 226] on icon at bounding box center [1228, 227] width 8 height 10
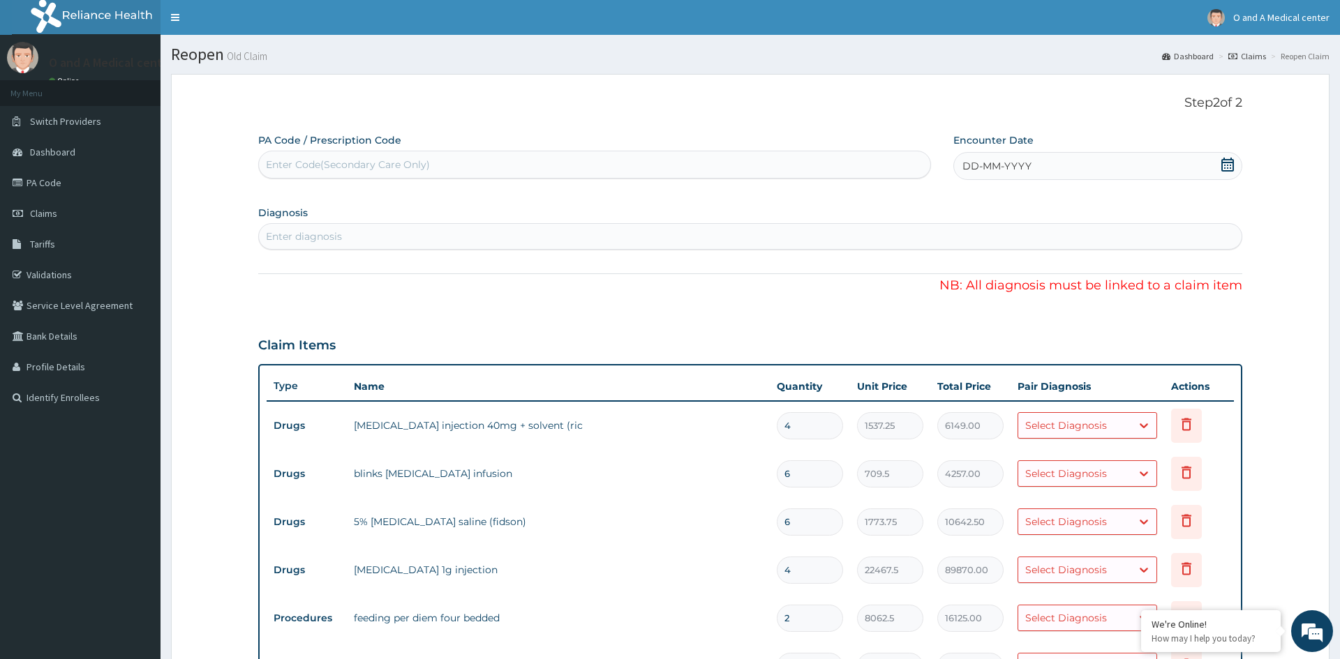
click at [232, 244] on form "Step 2 of 2 PA Code / Prescription Code Enter Code(Secondary Care Only) Encount…" at bounding box center [750, 560] width 1158 height 973
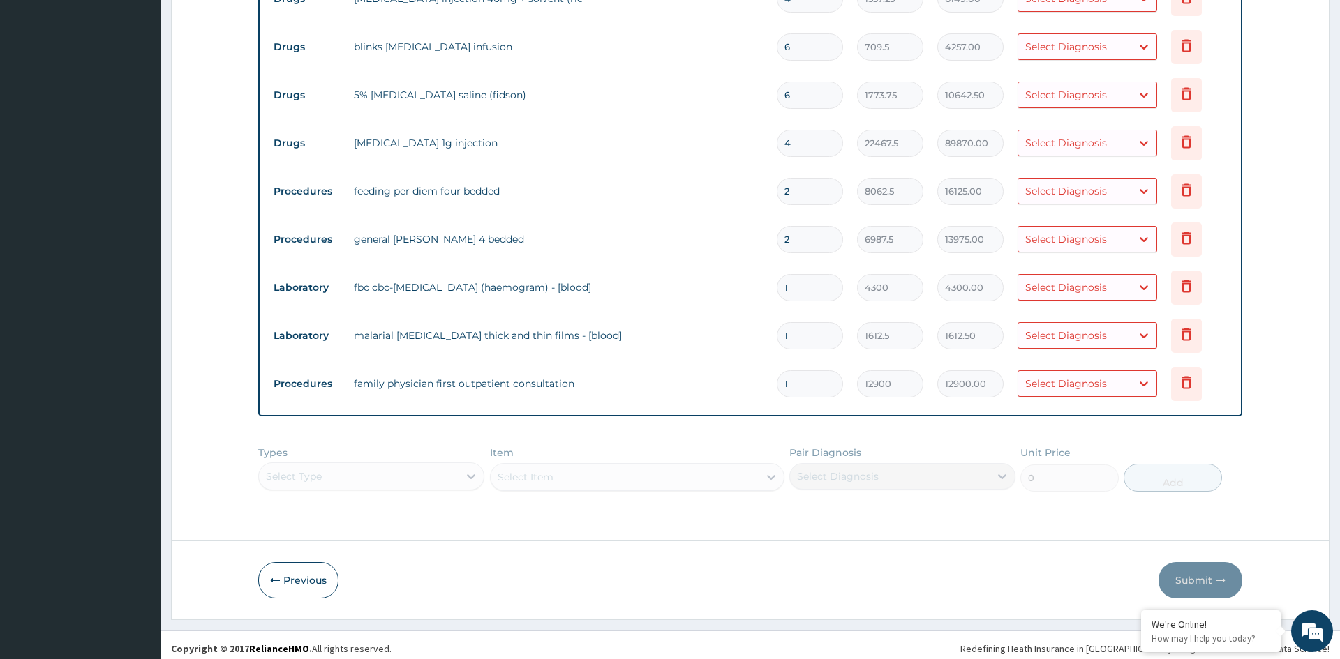
scroll to position [434, 0]
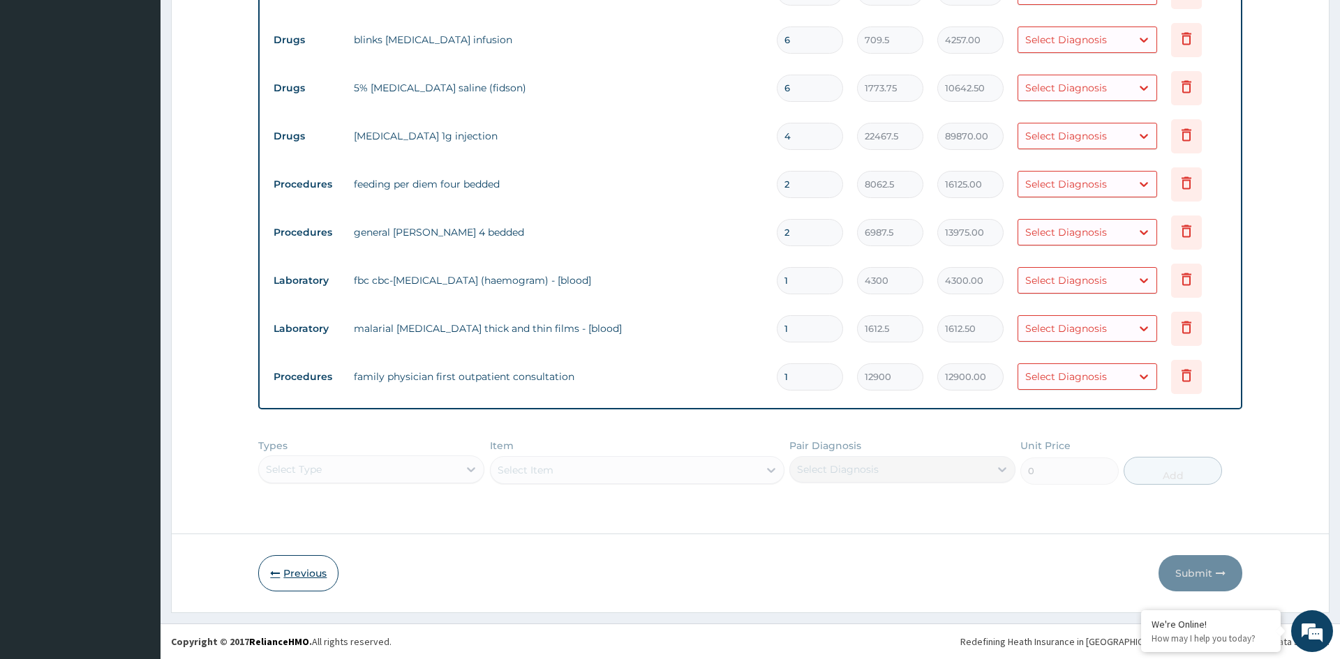
click at [325, 584] on button "Previous" at bounding box center [298, 573] width 80 height 36
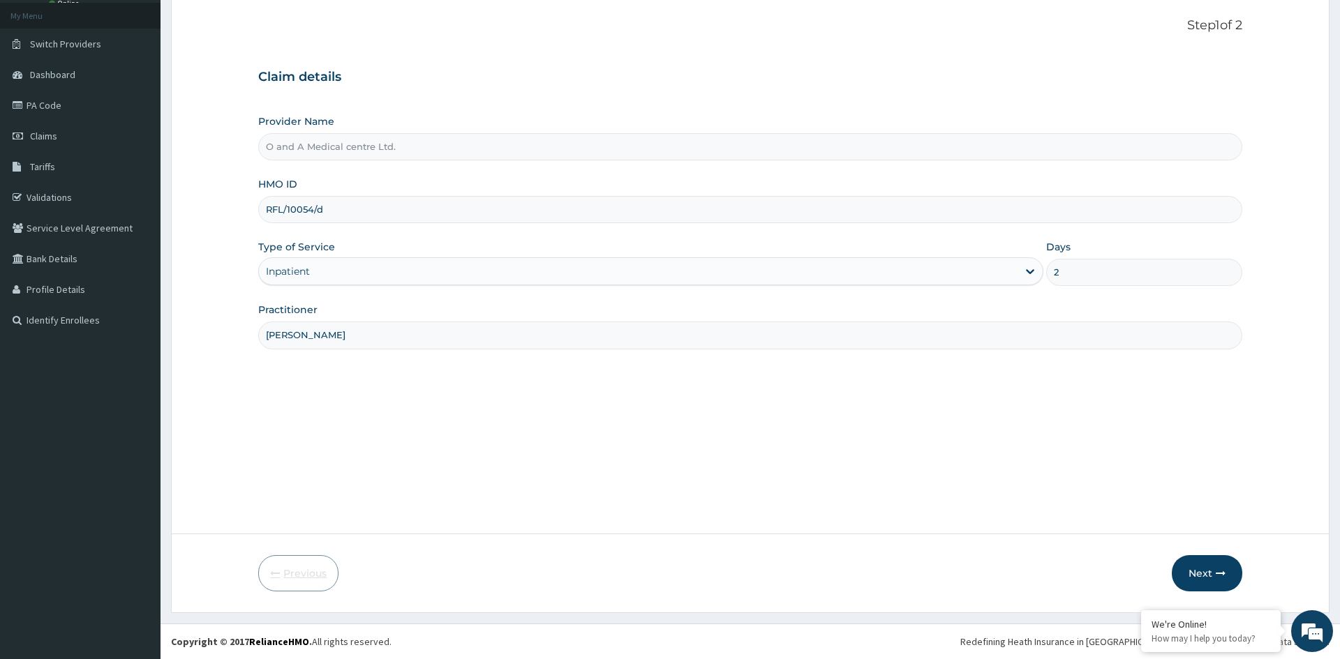
scroll to position [77, 0]
click at [1197, 567] on button "Next" at bounding box center [1207, 573] width 70 height 36
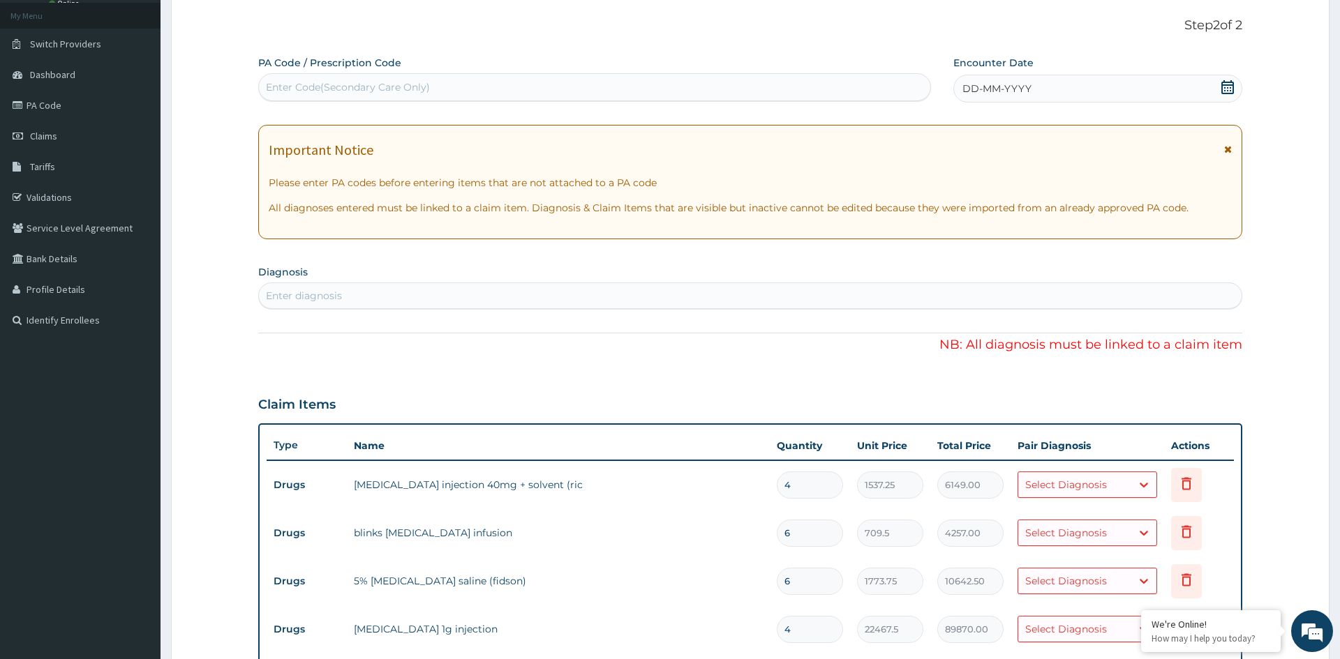
click at [227, 330] on form "Step 2 of 2 PA Code / Prescription Code Enter Code(Secondary Care Only) Encount…" at bounding box center [750, 552] width 1158 height 1110
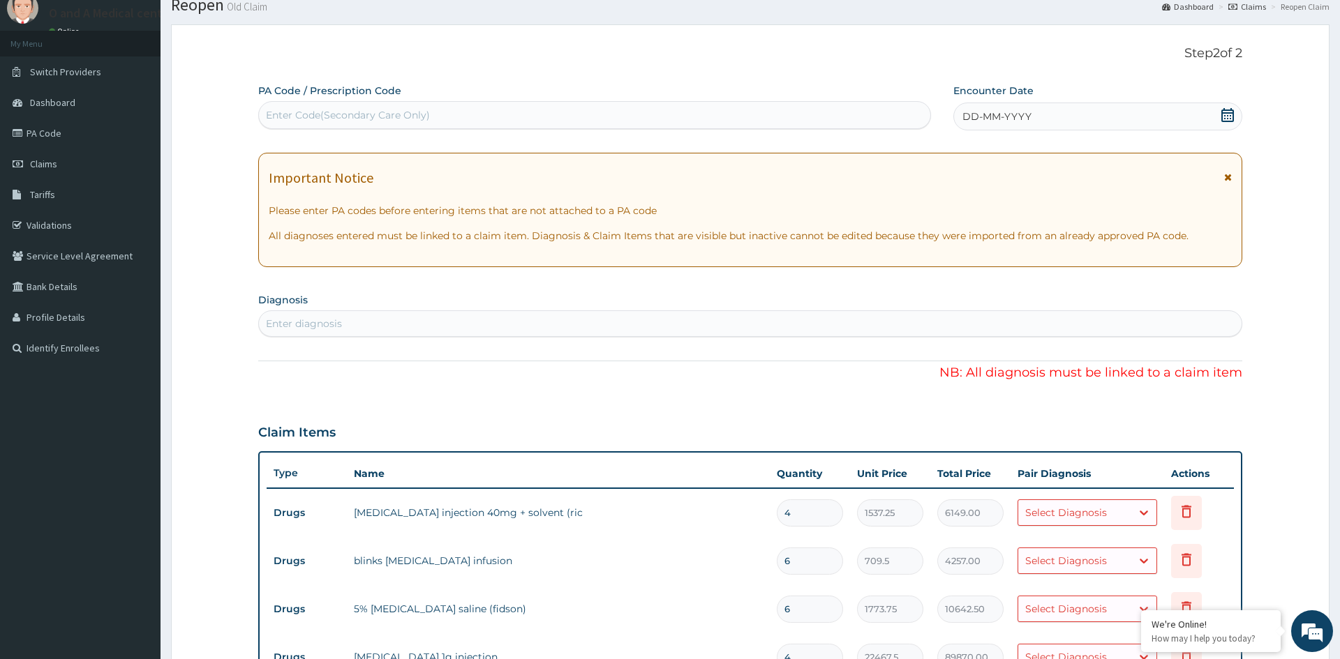
scroll to position [0, 0]
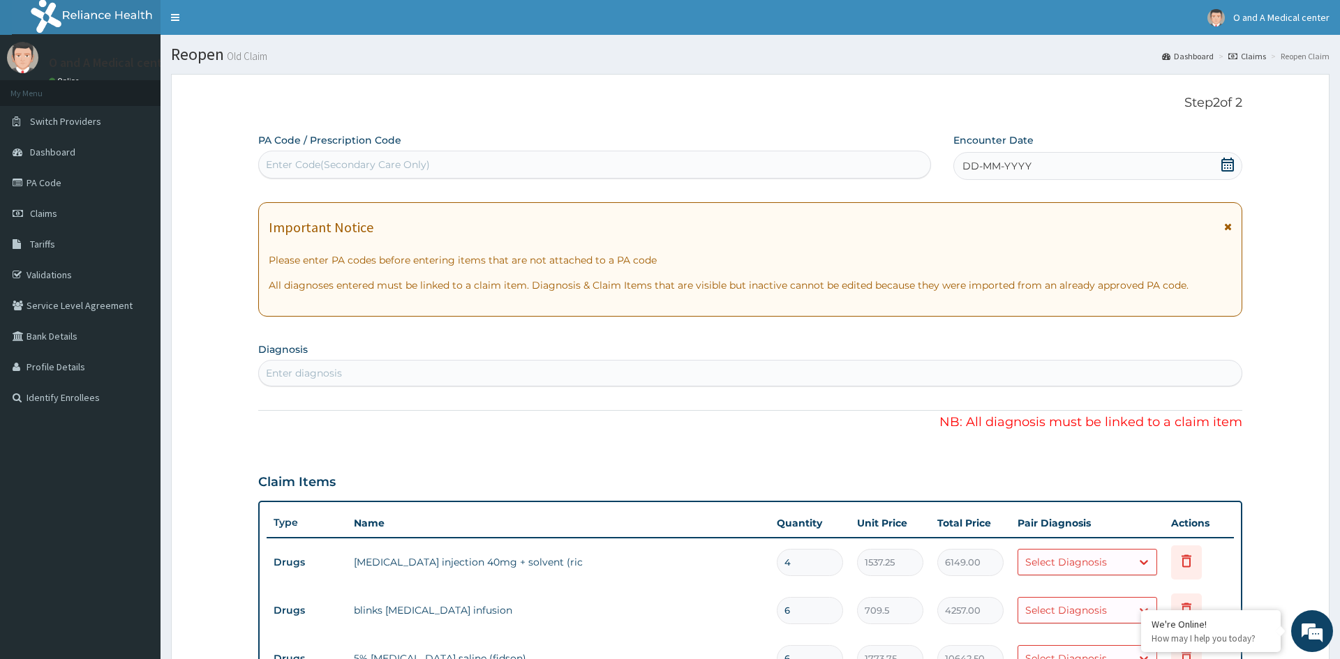
click at [1107, 562] on div "Select Diagnosis" at bounding box center [1074, 562] width 113 height 22
click at [58, 184] on link "PA Code" at bounding box center [80, 182] width 161 height 31
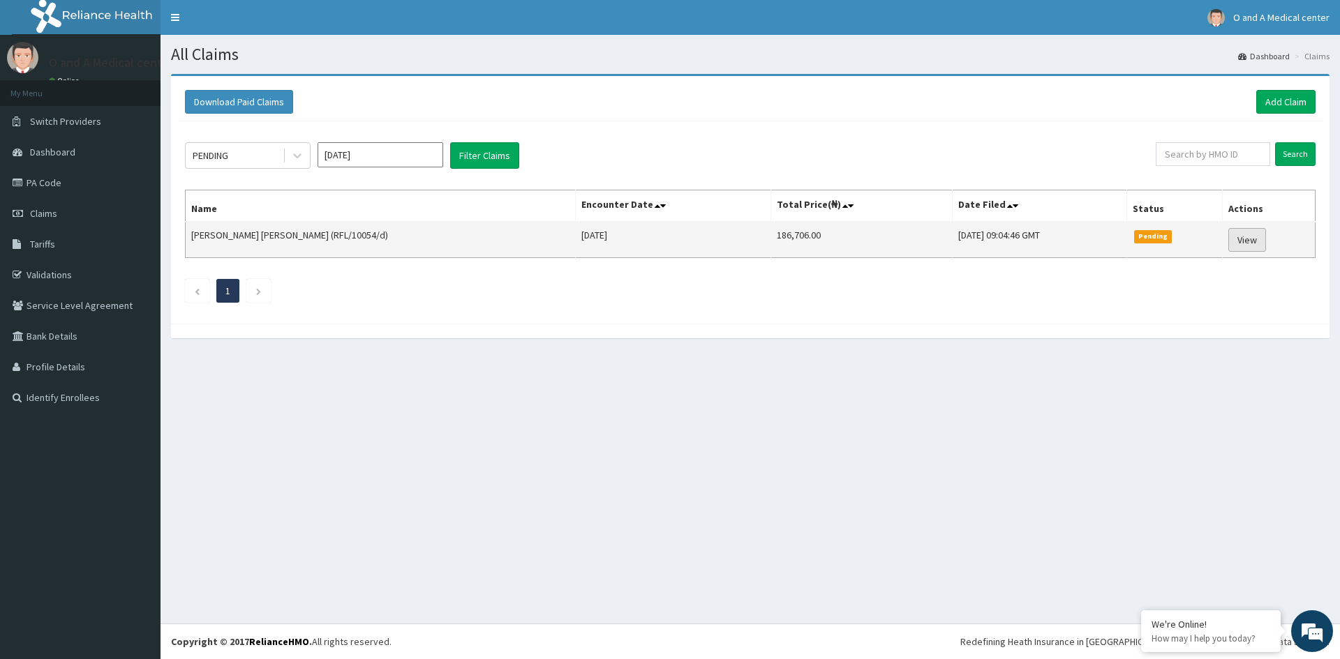
click at [1252, 237] on link "View" at bounding box center [1247, 240] width 38 height 24
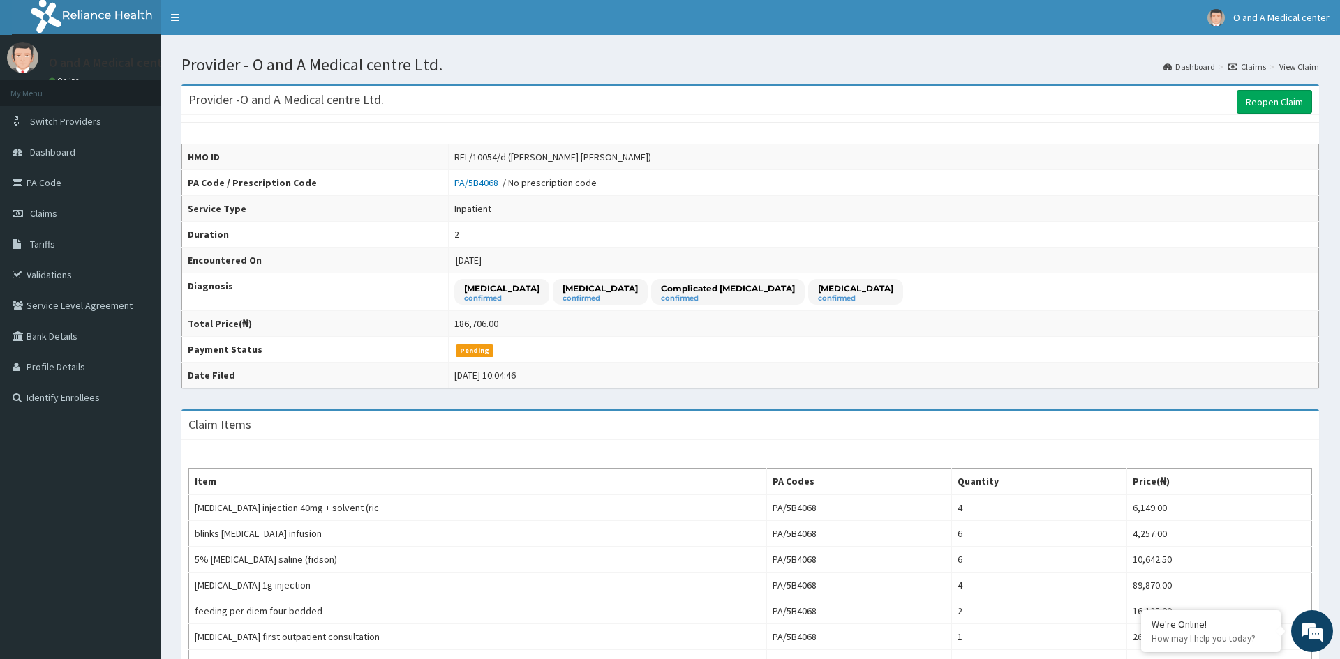
click at [1052, 317] on td "186,706.00" at bounding box center [883, 324] width 870 height 26
click at [48, 213] on span "Claims" at bounding box center [43, 213] width 27 height 13
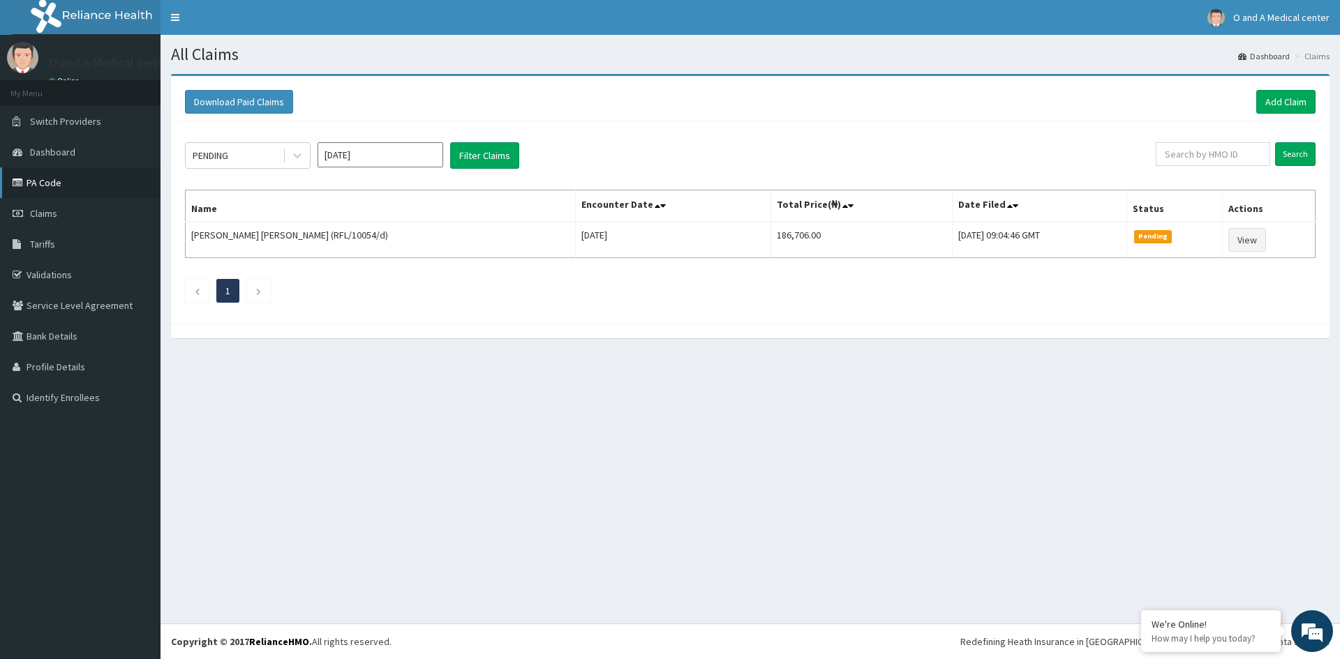
click at [47, 181] on link "PA Code" at bounding box center [80, 182] width 161 height 31
